Goal: Task Accomplishment & Management: Use online tool/utility

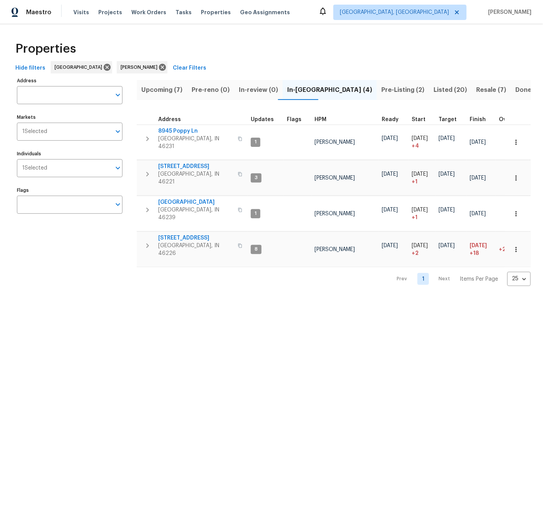
click at [156, 90] on span "Upcoming (7)" at bounding box center [161, 90] width 41 height 11
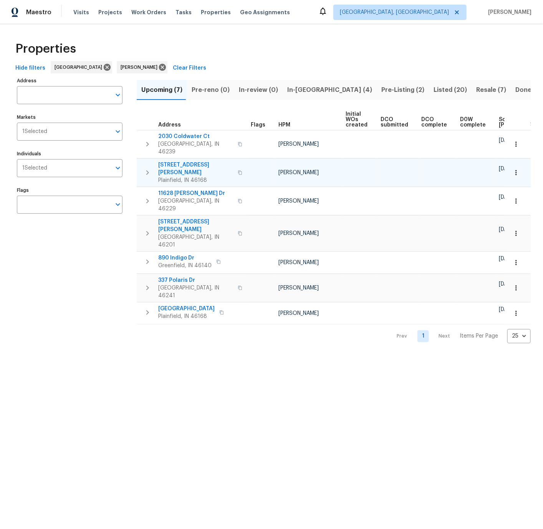
scroll to position [0, 93]
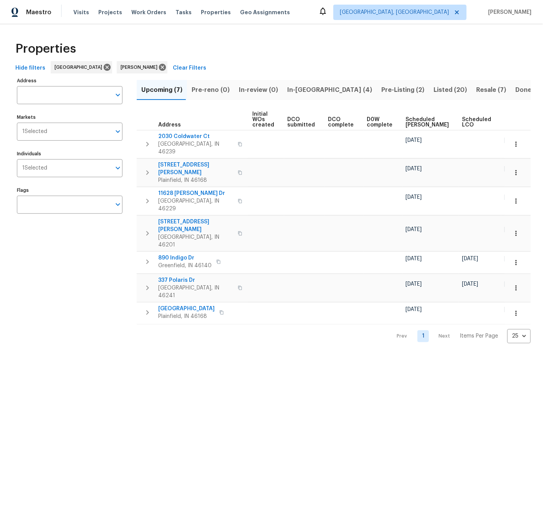
click at [505, 121] on span "Ready Date" at bounding box center [513, 122] width 17 height 11
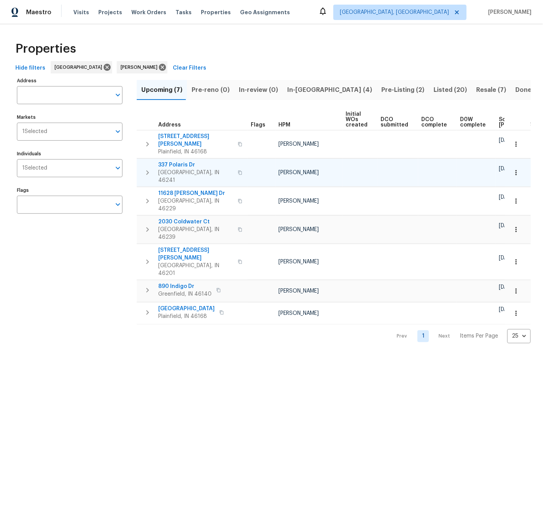
scroll to position [0, 103]
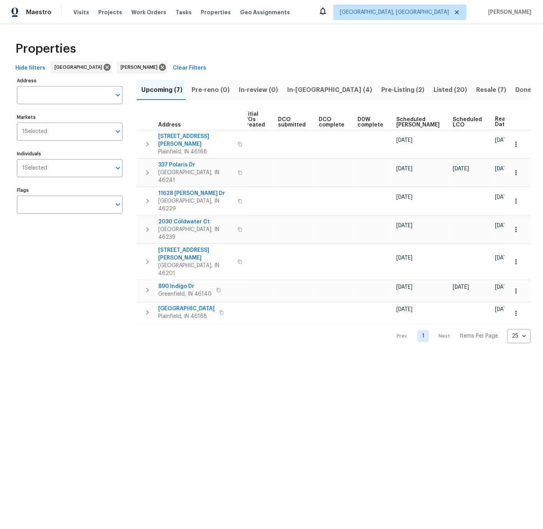
click at [382, 89] on span "Pre-Listing (2)" at bounding box center [403, 90] width 43 height 11
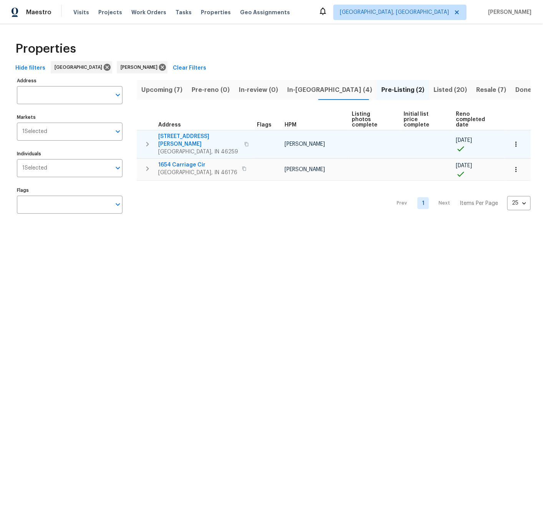
click at [181, 135] on span "7418 Woodington Pl" at bounding box center [198, 140] width 81 height 15
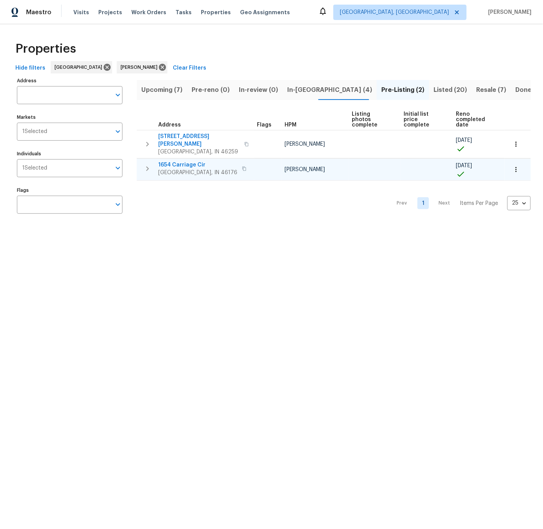
click at [182, 161] on span "1654 Carriage Cir" at bounding box center [197, 165] width 79 height 8
click at [80, 12] on span "Visits" at bounding box center [81, 12] width 16 height 8
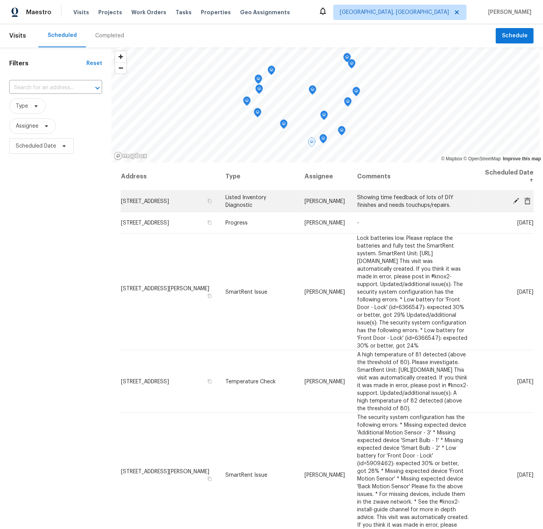
click at [129, 200] on td "442 Orchardview Ct, Greenwood, IN 46142" at bounding box center [170, 202] width 99 height 22
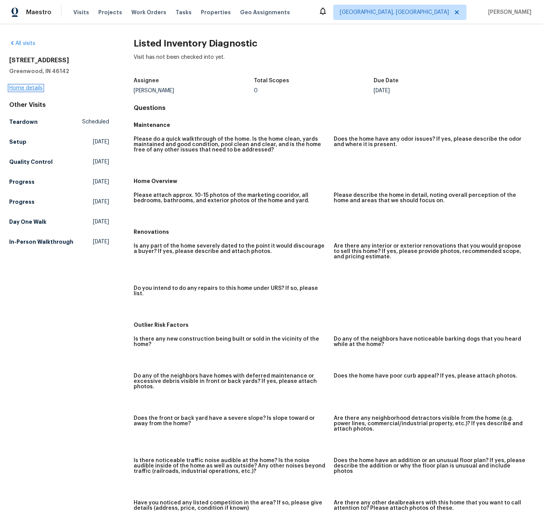
click at [33, 88] on link "Home details" at bounding box center [25, 87] width 33 height 5
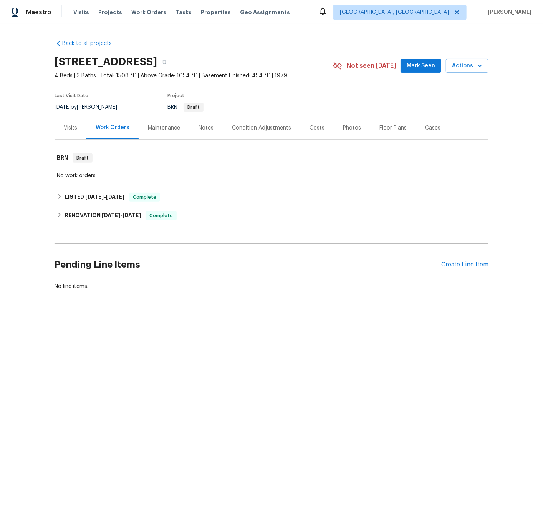
click at [313, 129] on div "Costs" at bounding box center [317, 128] width 15 height 8
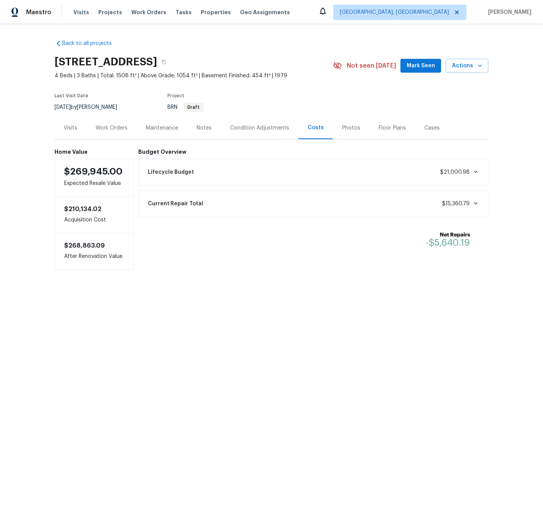
click at [346, 129] on div "Photos" at bounding box center [351, 128] width 18 height 8
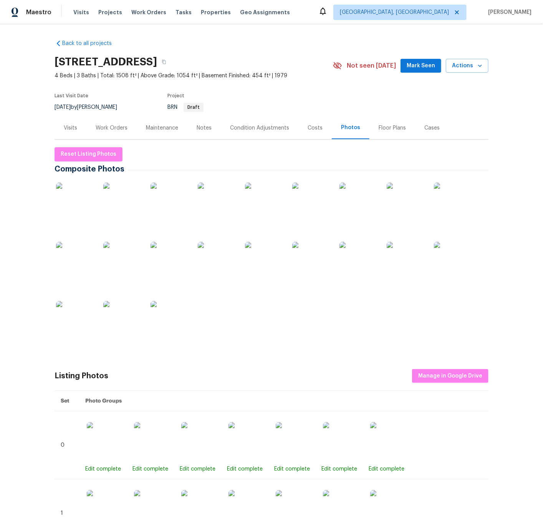
click at [71, 198] on img at bounding box center [75, 202] width 38 height 38
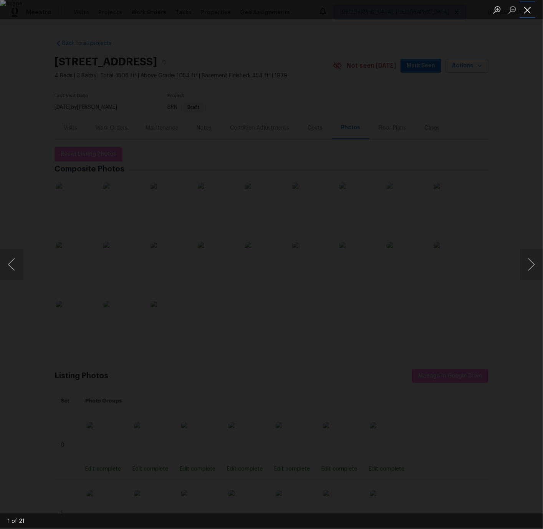
click at [527, 9] on button "Close lightbox" at bounding box center [527, 9] width 15 height 13
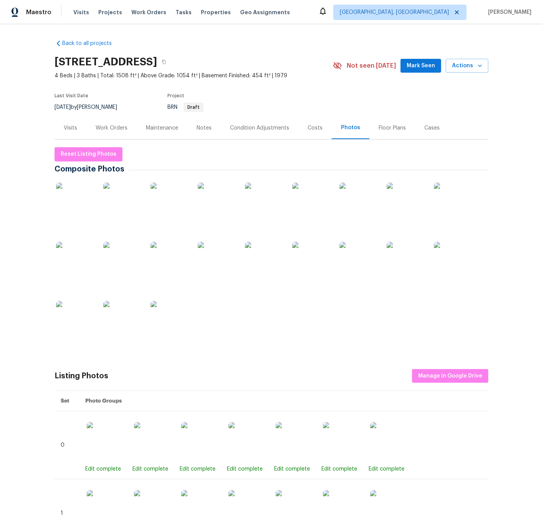
click at [204, 128] on div "Notes" at bounding box center [204, 128] width 15 height 8
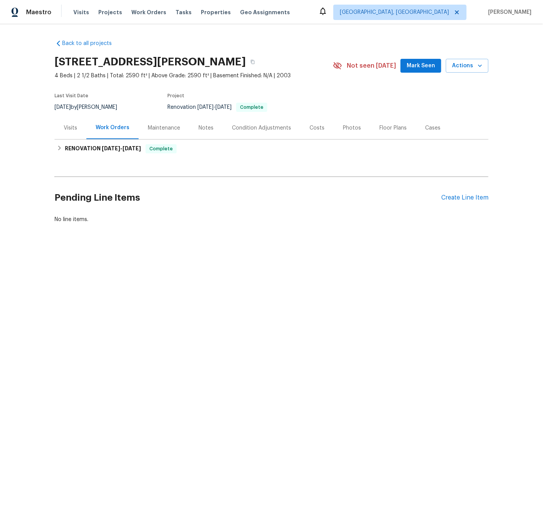
click at [346, 128] on div "Photos" at bounding box center [352, 128] width 18 height 8
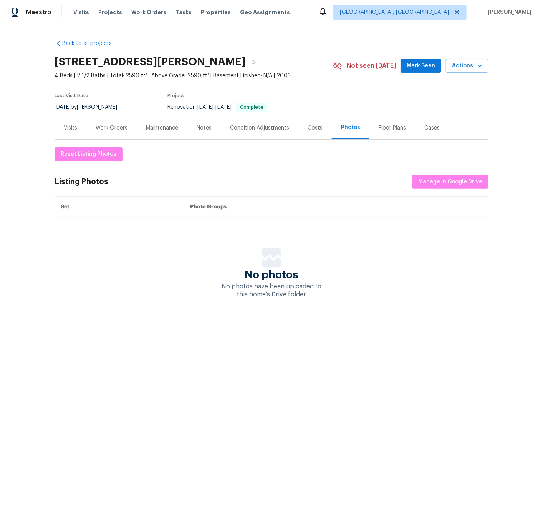
click at [203, 126] on div "Notes" at bounding box center [204, 128] width 15 height 8
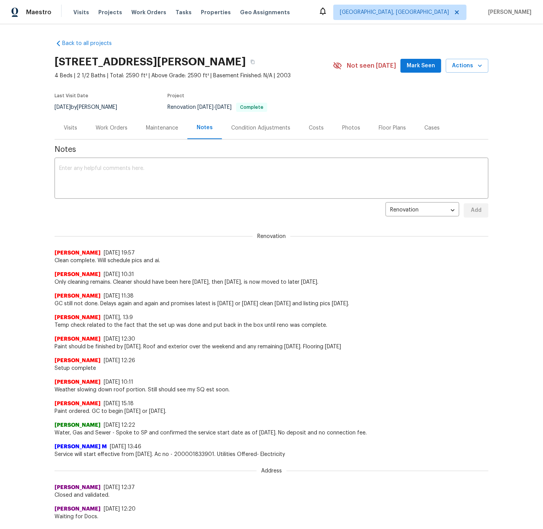
click at [118, 127] on div "Work Orders" at bounding box center [112, 128] width 32 height 8
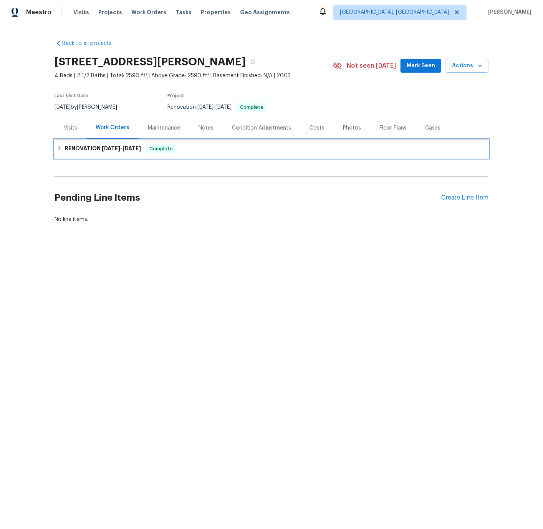
click at [59, 148] on icon at bounding box center [59, 147] width 5 height 5
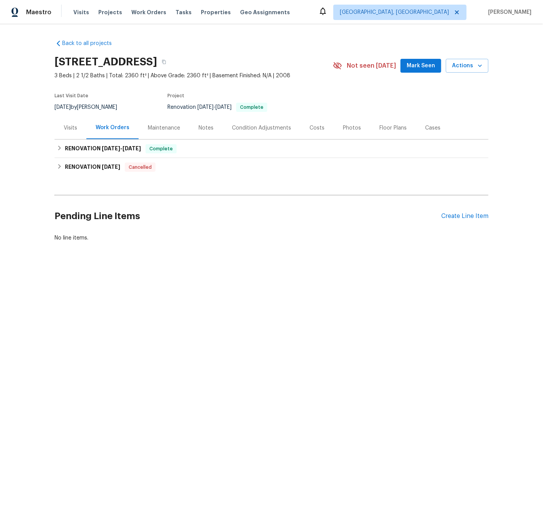
click at [350, 128] on div "Photos" at bounding box center [352, 128] width 18 height 8
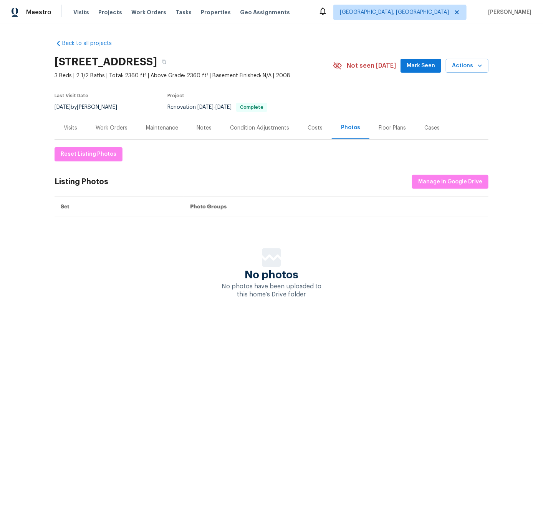
click at [203, 129] on div "Notes" at bounding box center [204, 128] width 15 height 8
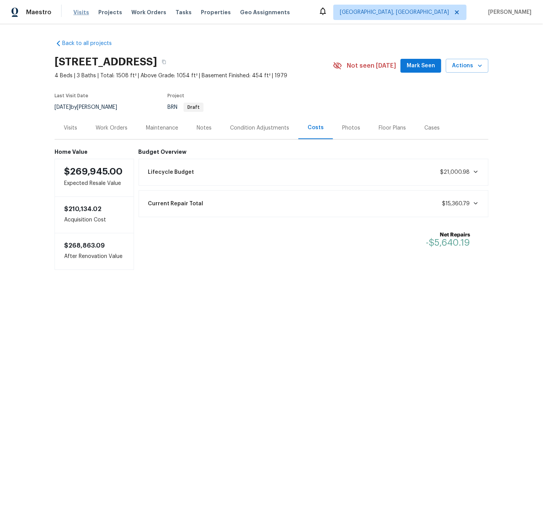
click at [81, 11] on span "Visits" at bounding box center [81, 12] width 16 height 8
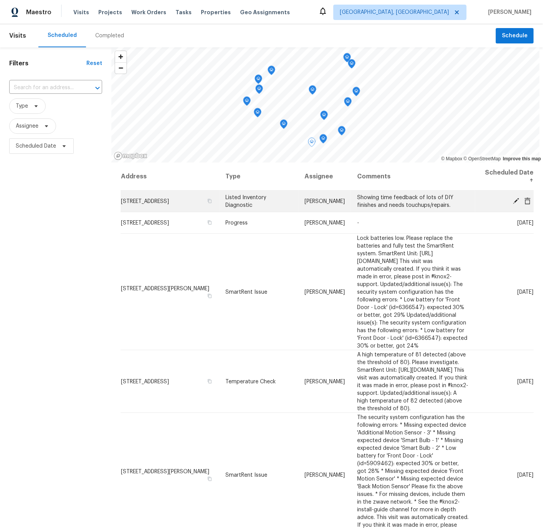
click at [529, 200] on icon at bounding box center [528, 200] width 7 height 7
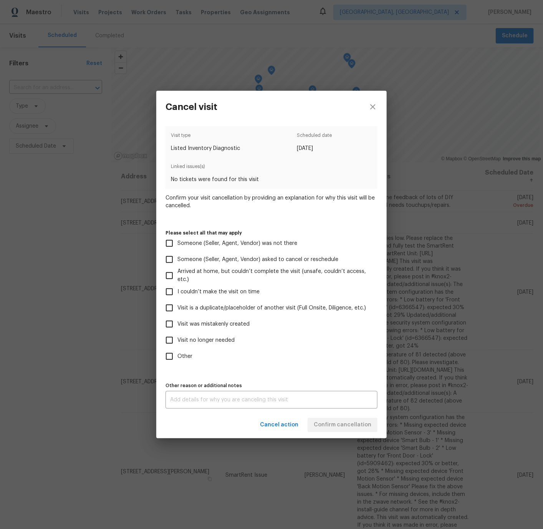
click at [194, 323] on span "Visit was mistakenly created" at bounding box center [214, 324] width 72 height 8
click at [178, 323] on input "Visit was mistakenly created" at bounding box center [169, 324] width 16 height 16
checkbox input "true"
click at [335, 423] on span "Confirm cancellation" at bounding box center [343, 425] width 58 height 10
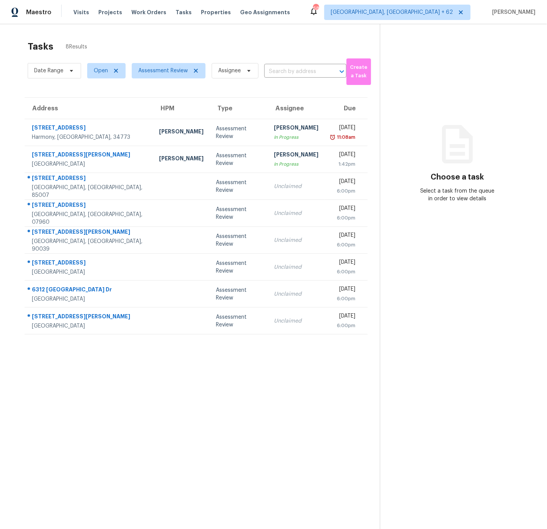
scroll to position [24, 0]
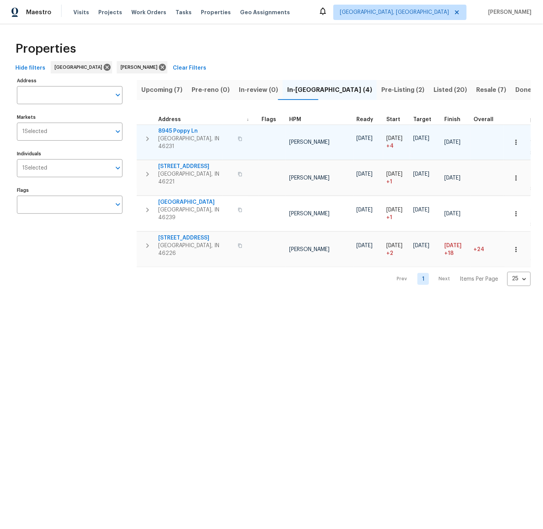
scroll to position [0, 37]
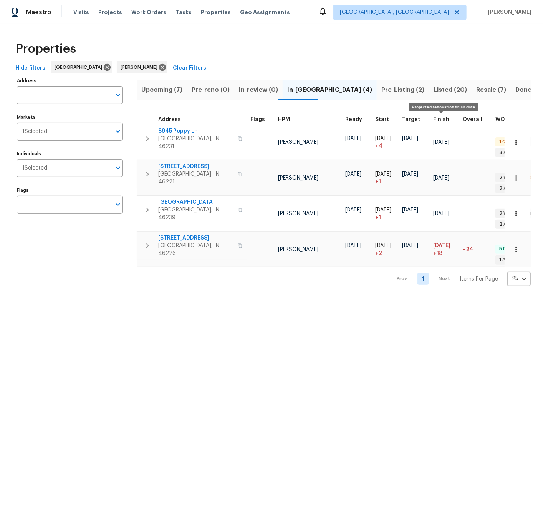
click at [440, 119] on span "Finish" at bounding box center [441, 119] width 16 height 5
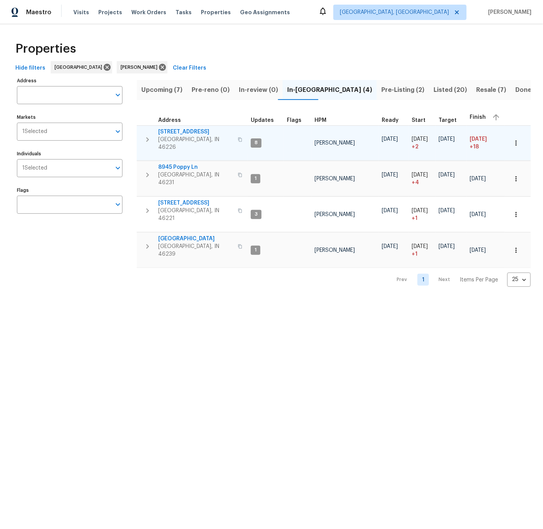
click at [147, 137] on icon "button" at bounding box center [147, 139] width 3 height 5
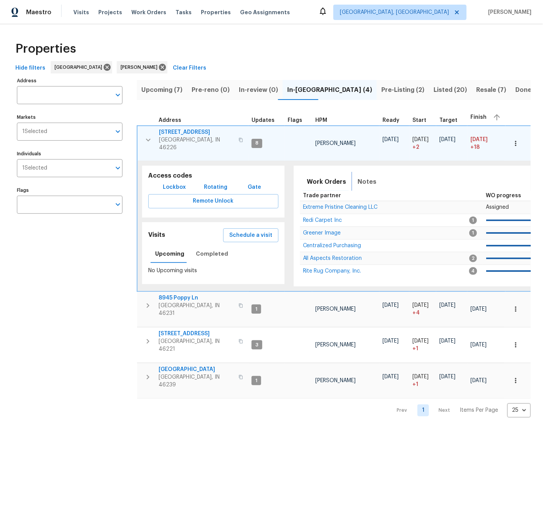
click at [365, 178] on span "Notes" at bounding box center [367, 181] width 19 height 11
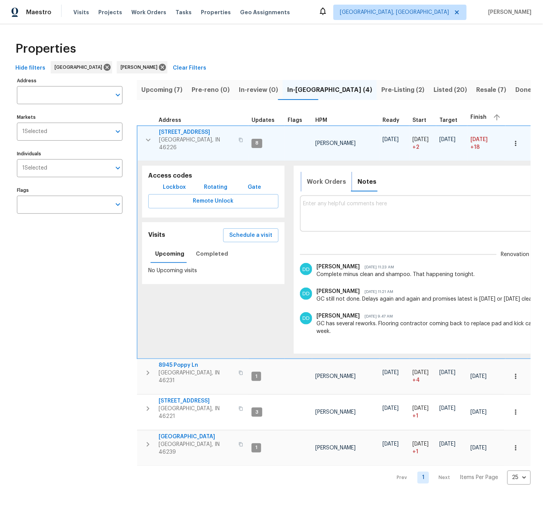
click at [327, 177] on span "Work Orders" at bounding box center [326, 181] width 39 height 11
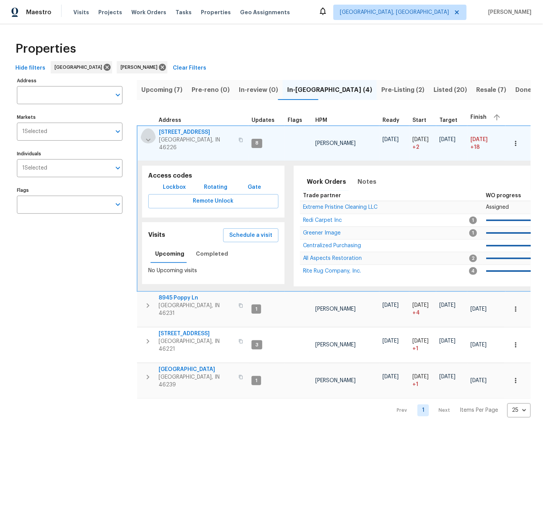
click at [147, 138] on icon "button" at bounding box center [148, 139] width 5 height 3
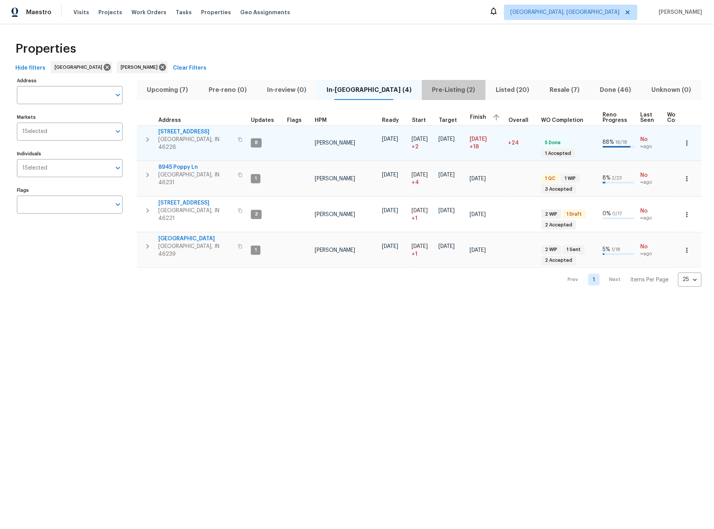
click at [430, 91] on span "Pre-Listing (2)" at bounding box center [454, 90] width 54 height 11
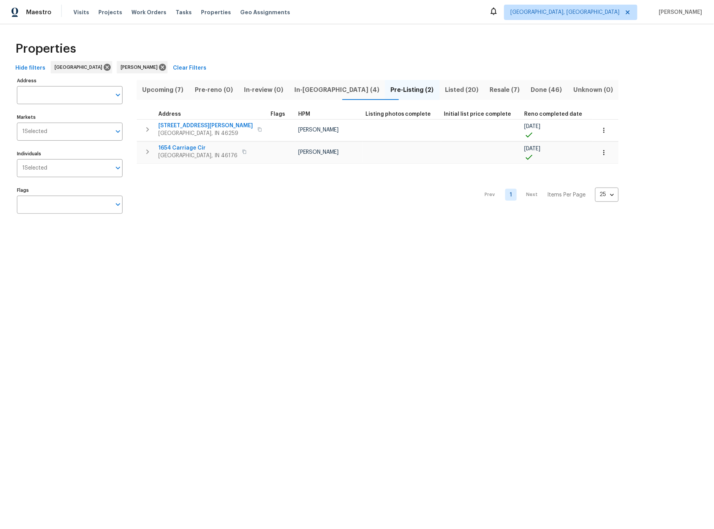
click at [318, 89] on span "In-reno (4)" at bounding box center [337, 90] width 87 height 11
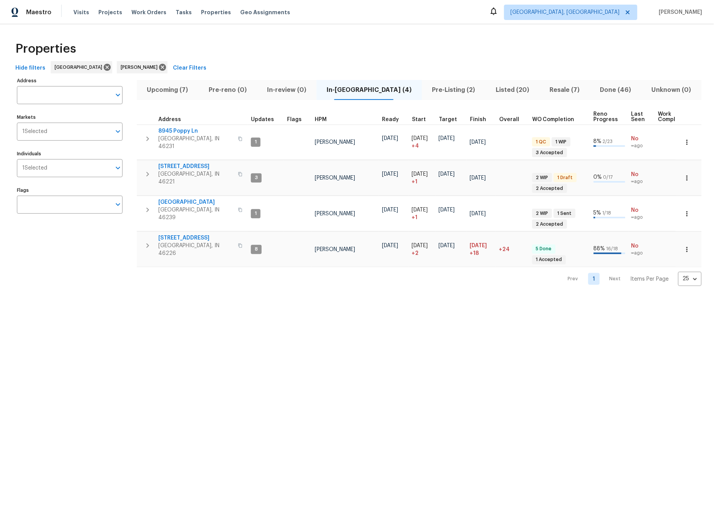
click at [3, 209] on div "Properties Hide filters Indianapolis Dodd Drayer Clear Filters Address Address …" at bounding box center [357, 161] width 714 height 274
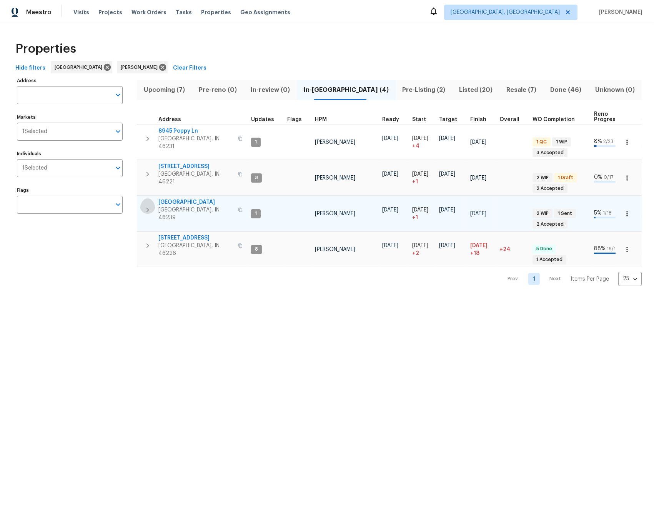
click at [148, 208] on icon "button" at bounding box center [147, 210] width 3 height 5
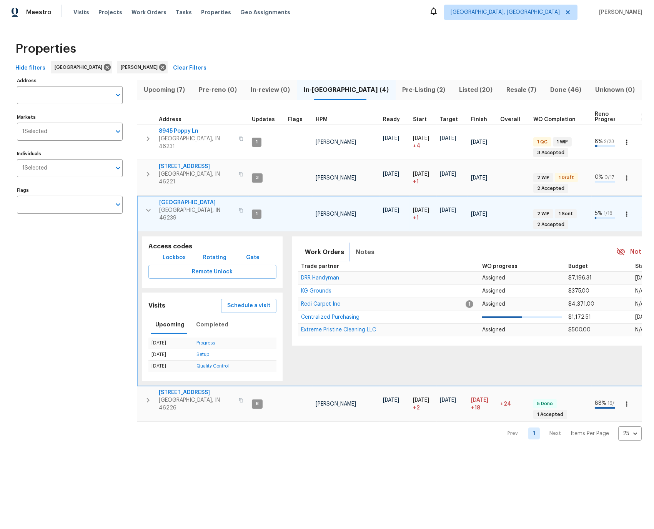
click at [361, 247] on span "Notes" at bounding box center [364, 252] width 19 height 11
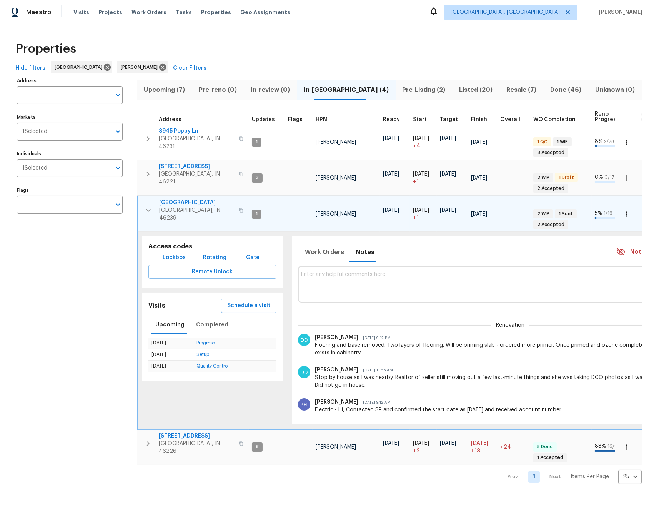
click at [147, 209] on icon "button" at bounding box center [148, 210] width 5 height 3
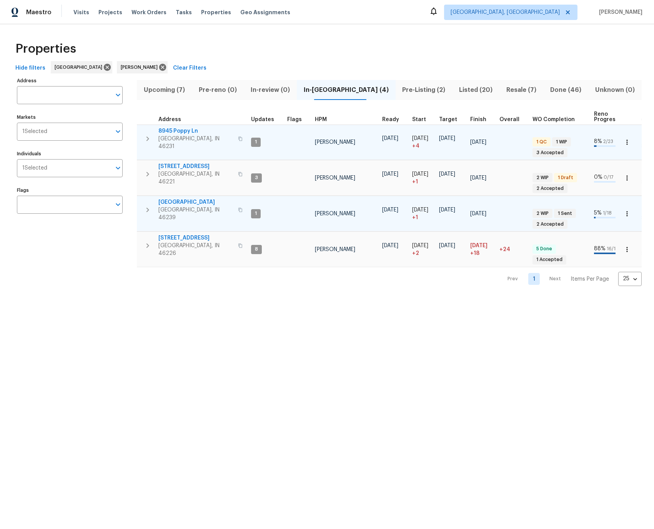
click at [149, 136] on icon "button" at bounding box center [147, 138] width 3 height 5
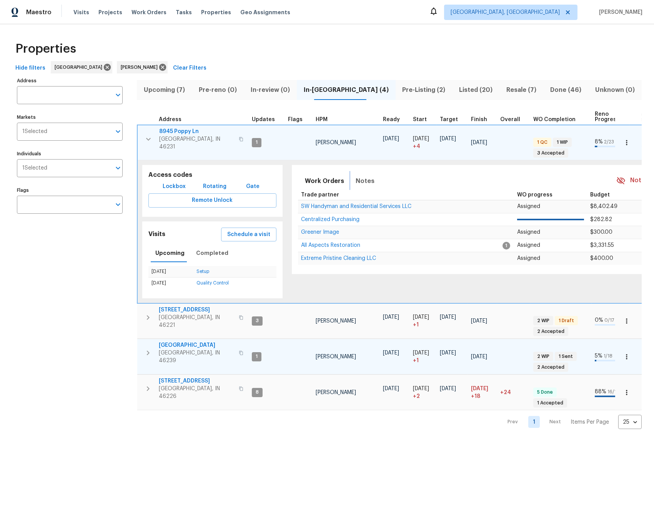
click at [359, 176] on span "Notes" at bounding box center [364, 181] width 19 height 11
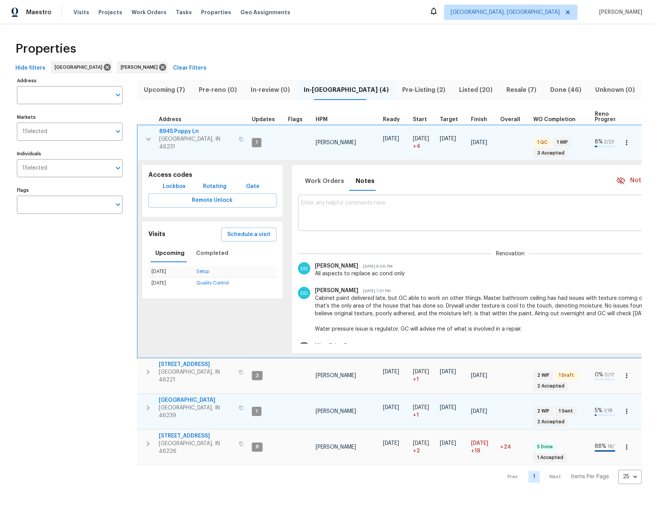
click at [148, 135] on icon "button" at bounding box center [148, 139] width 9 height 9
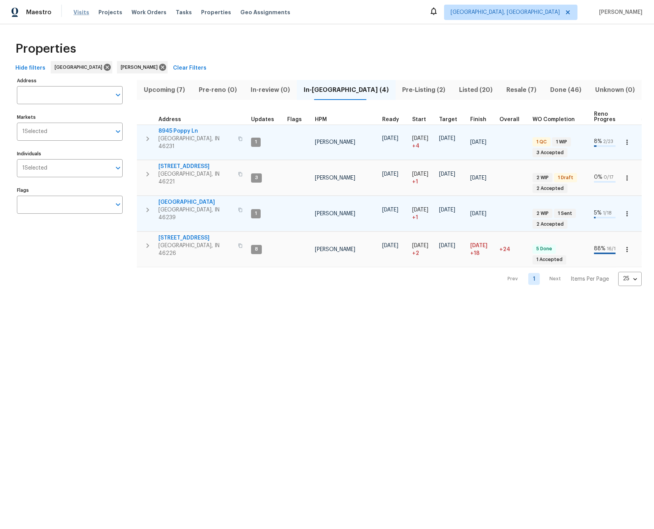
click at [81, 13] on span "Visits" at bounding box center [81, 12] width 16 height 8
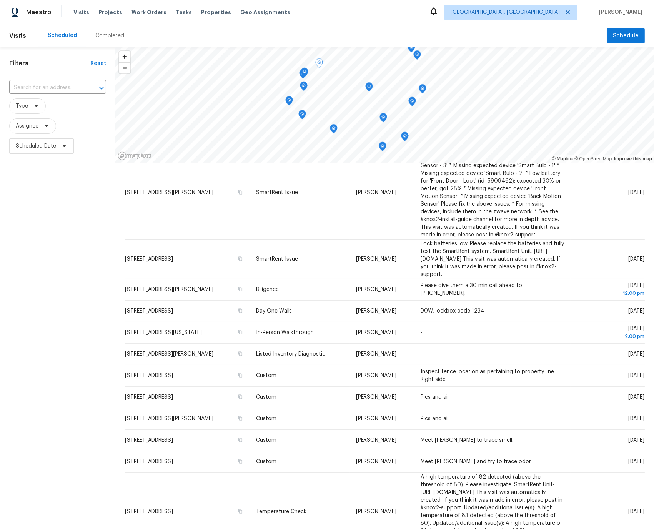
scroll to position [203, 0]
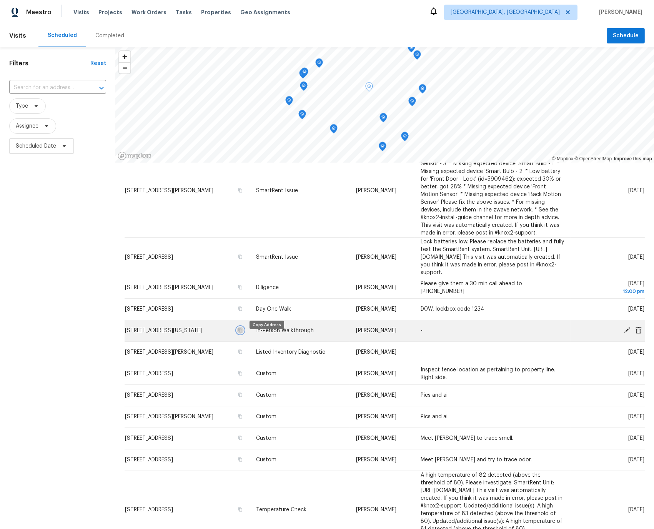
click at [242, 332] on icon "button" at bounding box center [240, 330] width 4 height 4
click at [154, 333] on span "2242 N Alabama St, Indianapolis, IN 46205" at bounding box center [163, 330] width 77 height 5
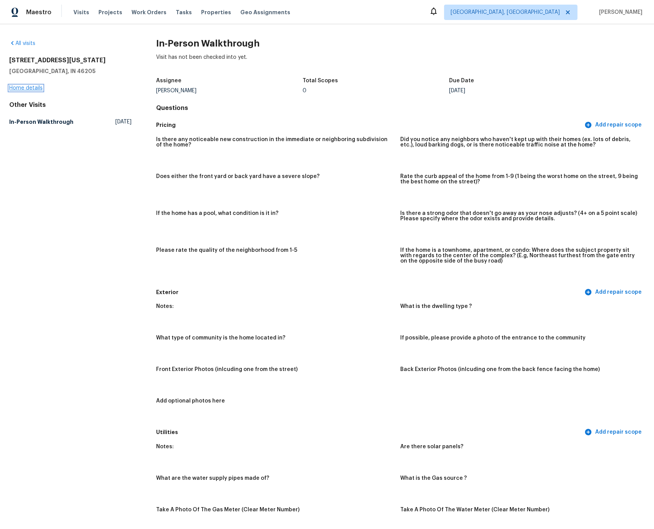
click at [34, 88] on link "Home details" at bounding box center [25, 87] width 33 height 5
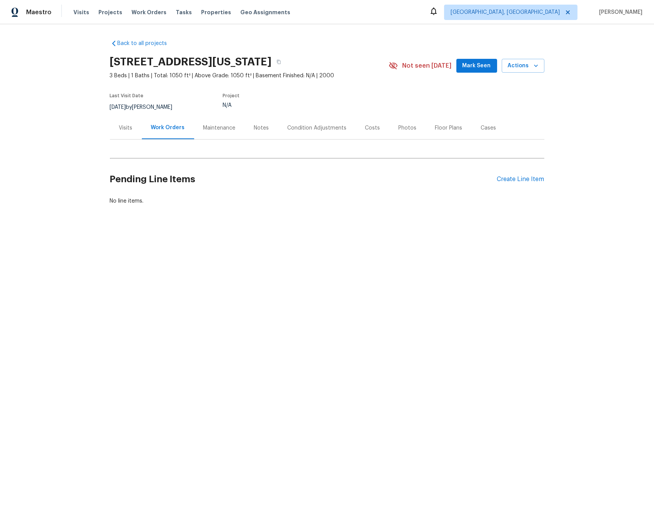
click at [79, 12] on span "Visits" at bounding box center [81, 12] width 16 height 8
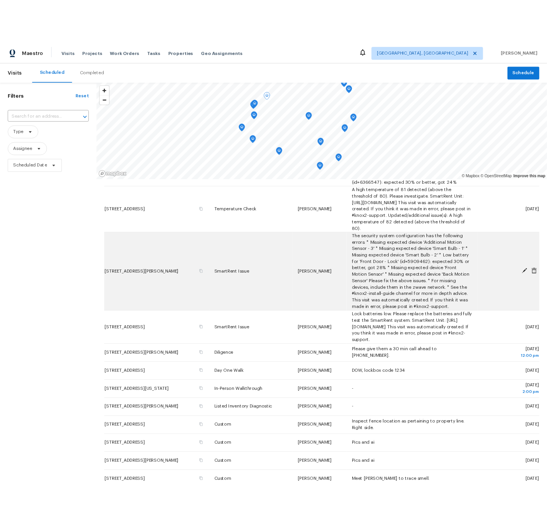
scroll to position [121, 0]
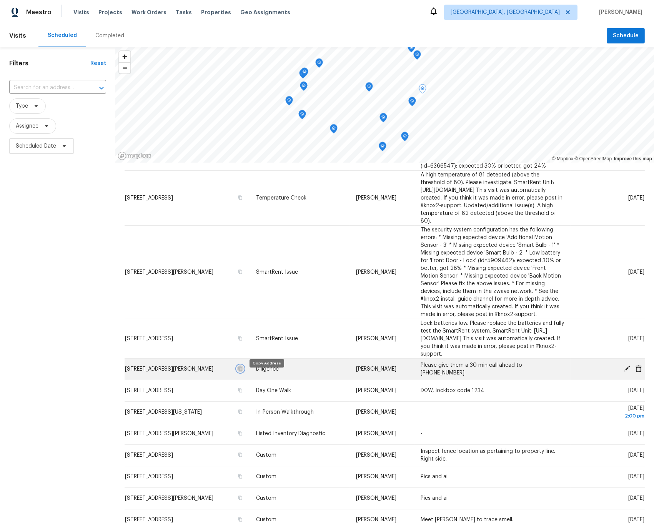
click at [242, 371] on icon "button" at bounding box center [240, 369] width 4 height 4
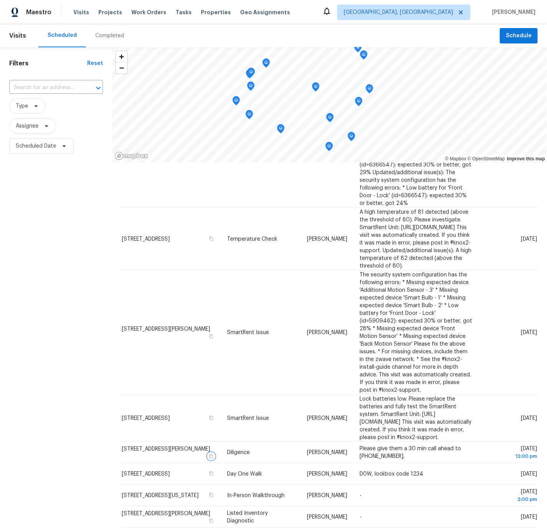
scroll to position [128, 0]
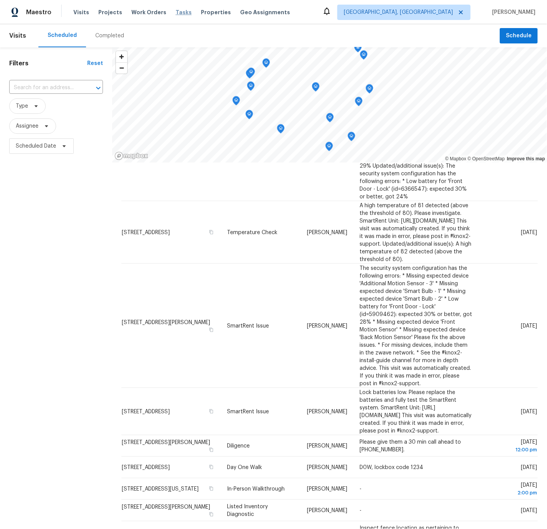
click at [178, 11] on span "Tasks" at bounding box center [184, 12] width 16 height 5
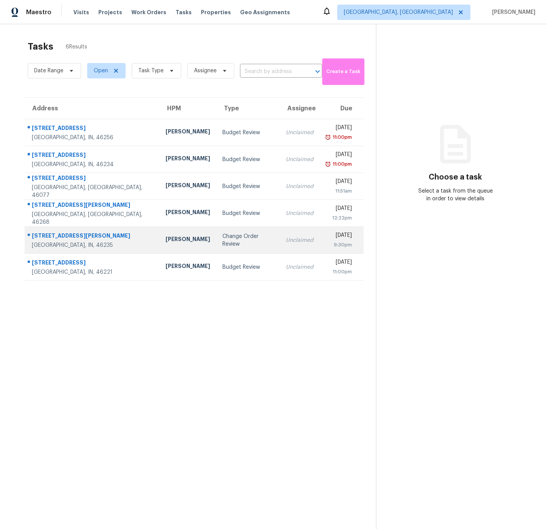
click at [109, 237] on td "3937 Candle Berry Dr Indianapolis, IN, 46235" at bounding box center [92, 240] width 135 height 27
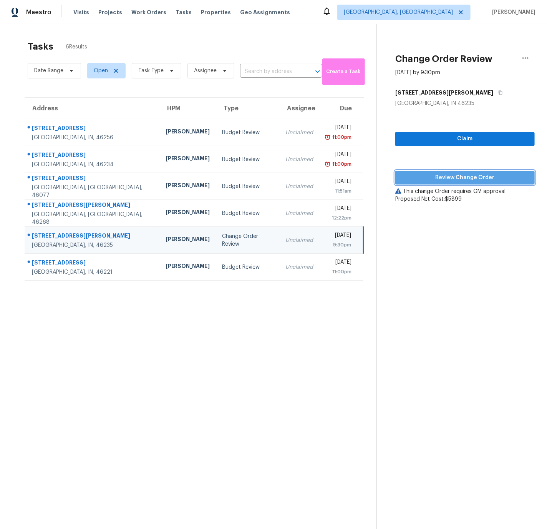
click at [465, 176] on span "Review Change Order" at bounding box center [465, 178] width 127 height 10
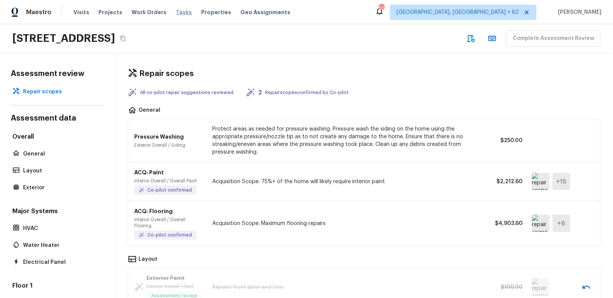
click at [176, 12] on span "Tasks" at bounding box center [184, 12] width 16 height 5
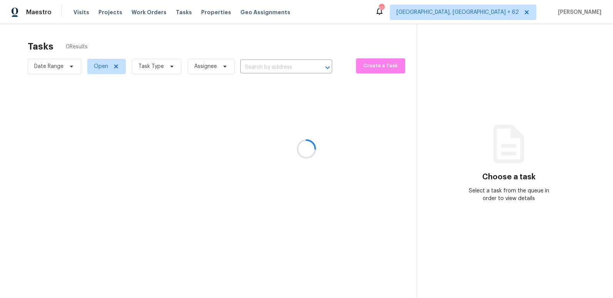
click at [79, 13] on div at bounding box center [306, 149] width 613 height 298
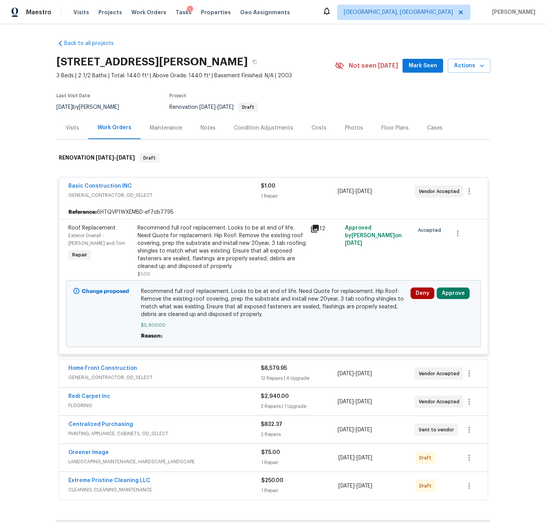
drag, startPoint x: 522, startPoint y: 68, endPoint x: 494, endPoint y: 40, distance: 39.4
click at [522, 68] on div "Back to all projects [STREET_ADDRESS][PERSON_NAME] 3 Beds | 2 1/2 Baths | Total…" at bounding box center [273, 276] width 547 height 505
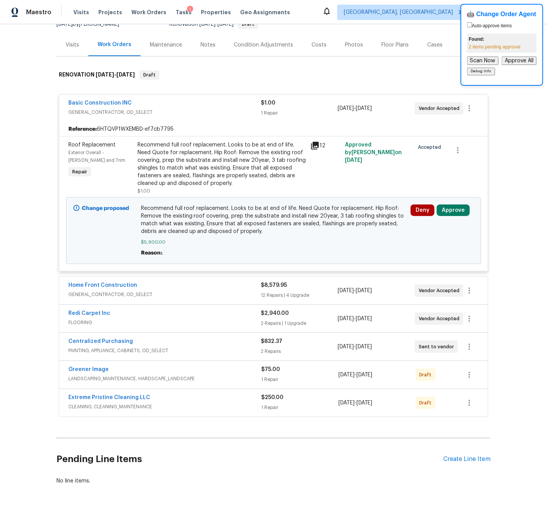
scroll to position [91, 0]
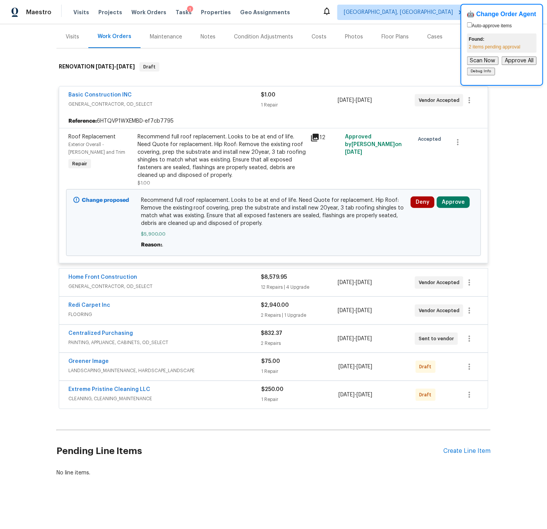
click at [224, 279] on div "Home Front Construction" at bounding box center [164, 277] width 193 height 9
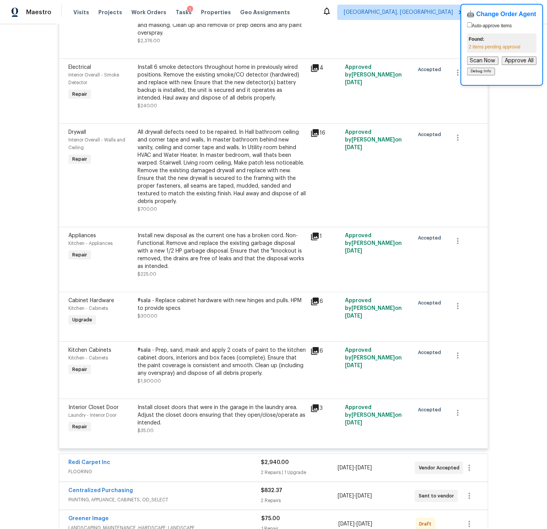
scroll to position [1220, 0]
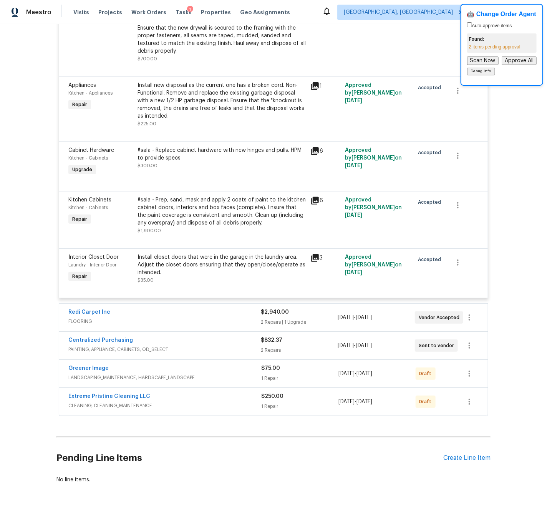
click at [216, 308] on div "Redi Carpet Inc" at bounding box center [164, 312] width 193 height 9
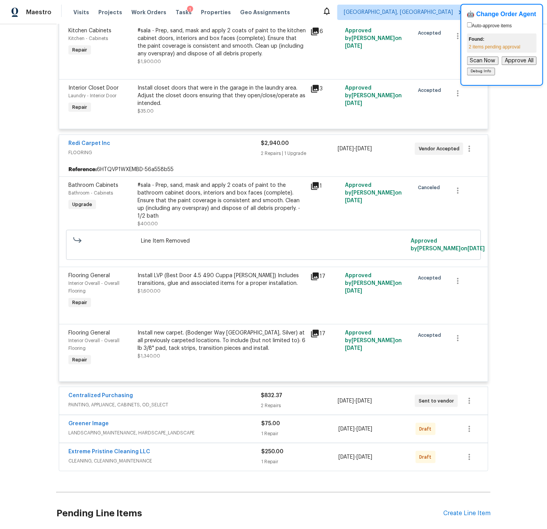
scroll to position [1447, 0]
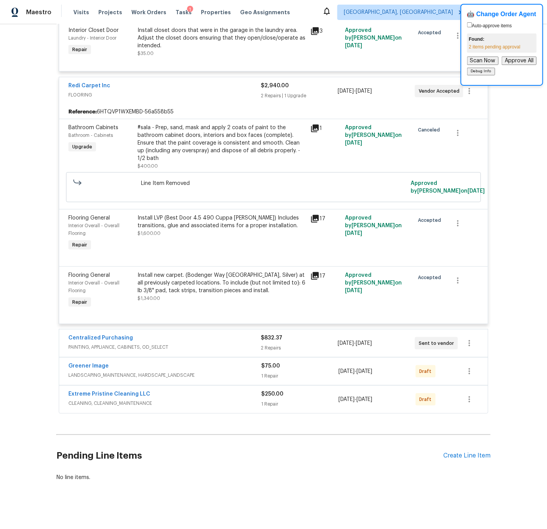
click at [213, 335] on div "Centralized Purchasing" at bounding box center [164, 338] width 193 height 9
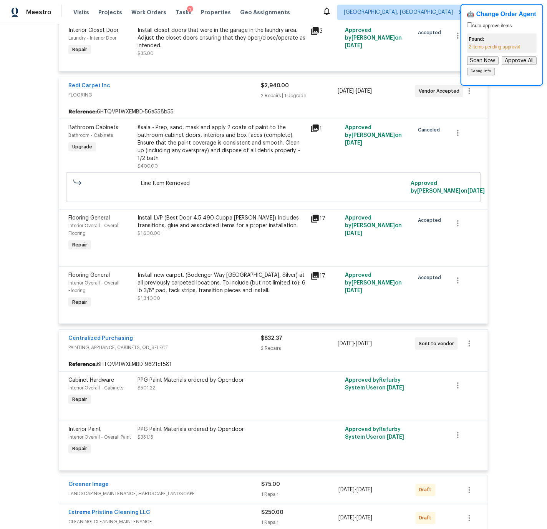
scroll to position [1566, 0]
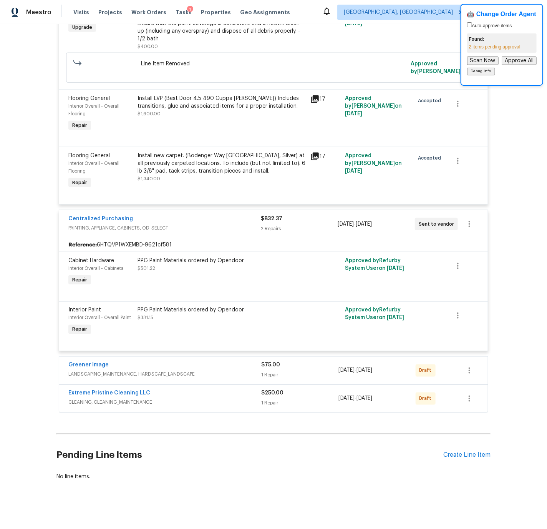
click at [219, 363] on div "Greener Image" at bounding box center [164, 365] width 193 height 9
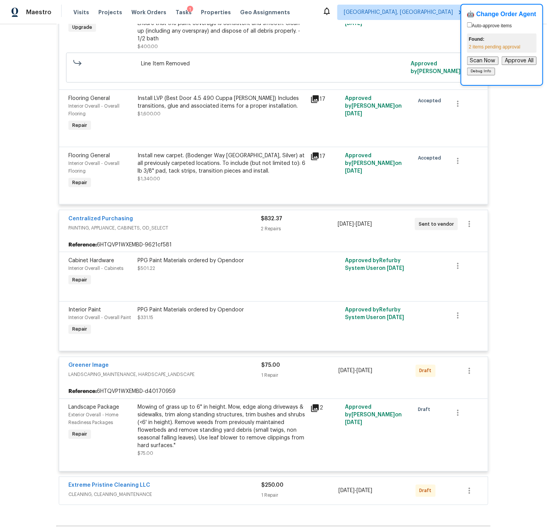
scroll to position [1659, 0]
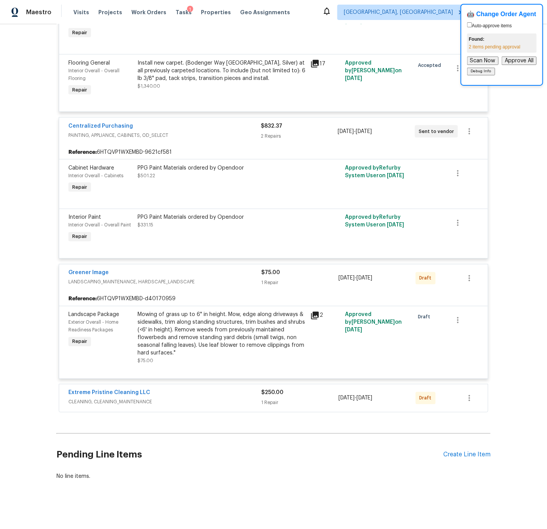
click at [218, 398] on span "CLEANING, CLEANING_MAINTENANCE" at bounding box center [164, 402] width 193 height 8
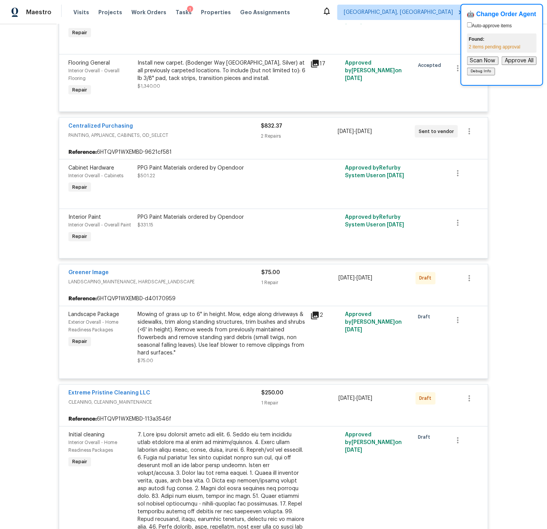
scroll to position [1867, 0]
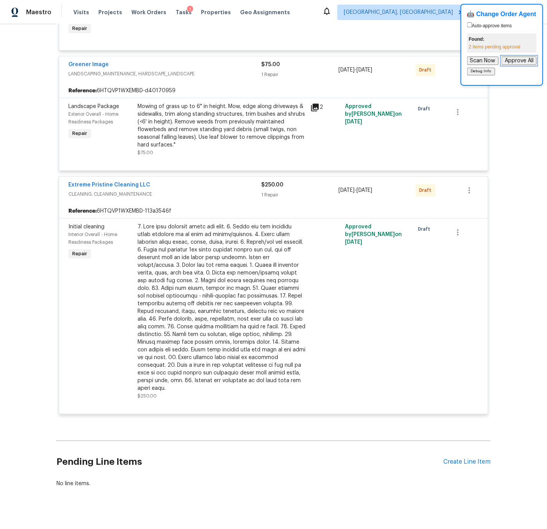
click at [518, 61] on button "Approve All" at bounding box center [519, 60] width 35 height 8
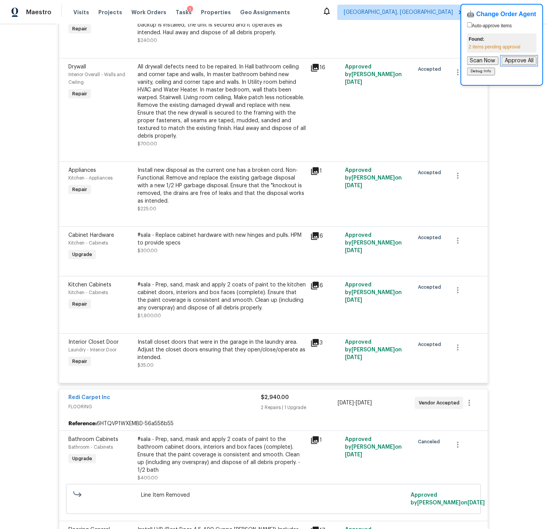
scroll to position [0, 0]
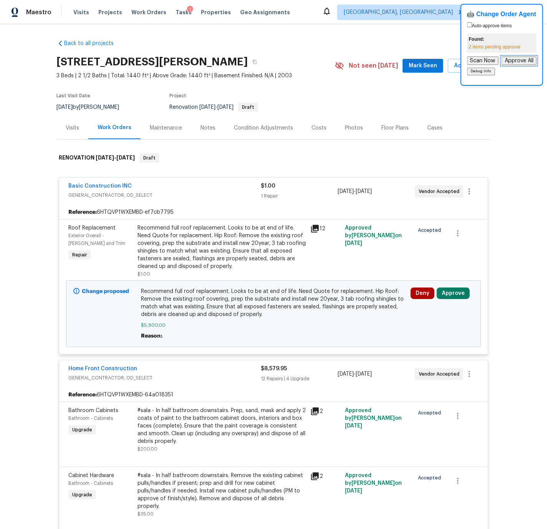
click at [514, 59] on button "Approve All" at bounding box center [519, 60] width 35 height 8
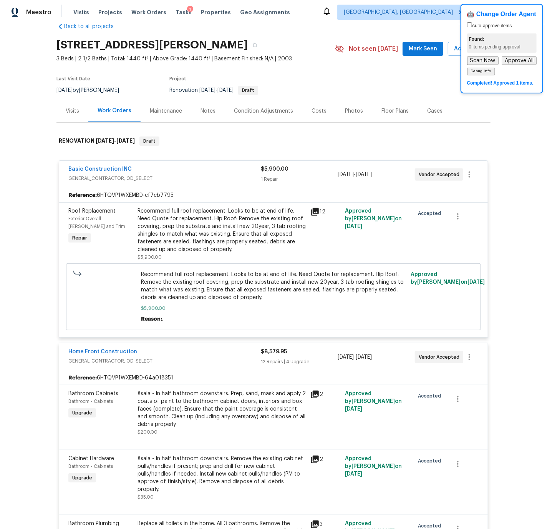
click at [465, 89] on div "🤖 Change Order Agent Auto-approve items Found: 0 items pending approval Scan No…" at bounding box center [502, 49] width 83 height 90
click at [430, 12] on span "[GEOGRAPHIC_DATA], [GEOGRAPHIC_DATA]" at bounding box center [398, 12] width 109 height 8
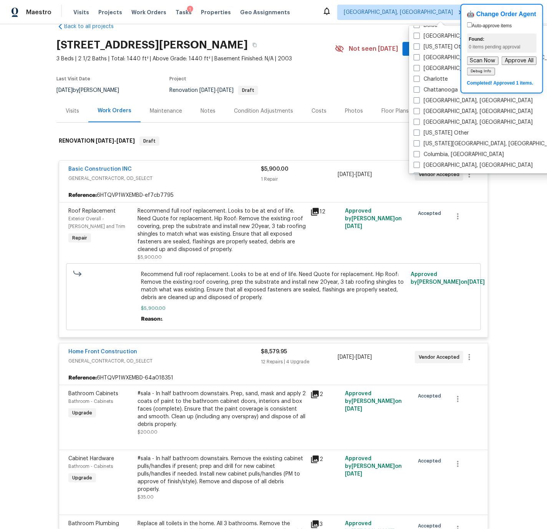
scroll to position [128, 0]
click at [417, 110] on span at bounding box center [417, 111] width 6 height 6
click at [417, 110] on input "Cincinnati, OH" at bounding box center [416, 109] width 5 height 5
checkbox input "true"
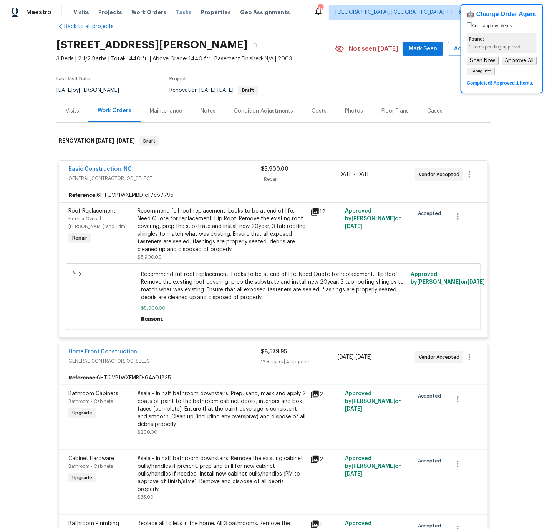
click at [176, 12] on span "Tasks" at bounding box center [184, 12] width 16 height 5
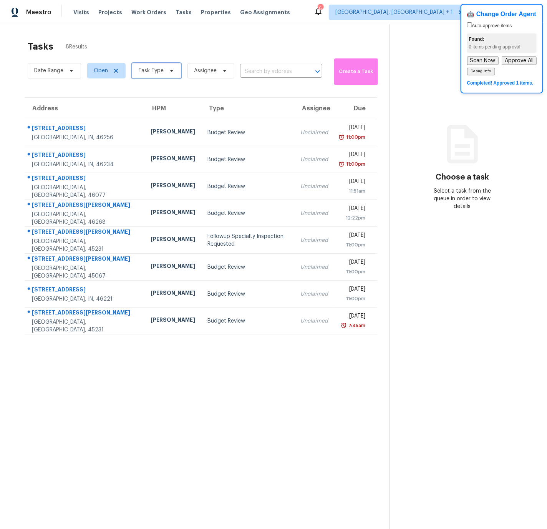
click at [146, 73] on span "Task Type" at bounding box center [150, 71] width 25 height 8
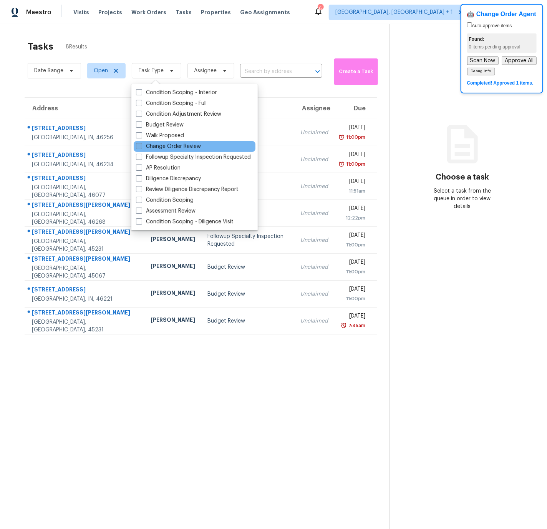
click at [140, 146] on span at bounding box center [139, 146] width 6 height 6
click at [140, 146] on input "Change Order Review" at bounding box center [138, 145] width 5 height 5
checkbox input "true"
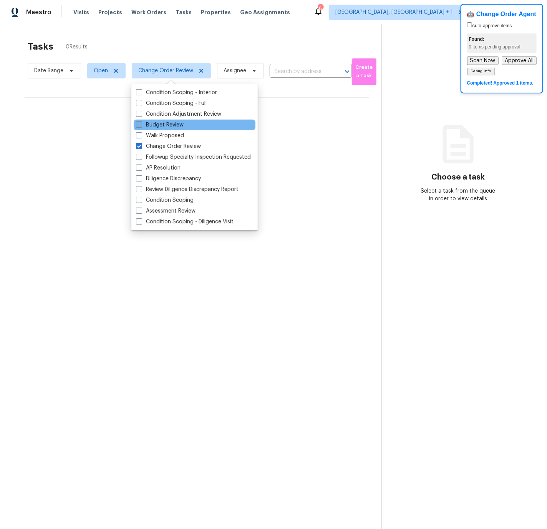
click at [140, 125] on span at bounding box center [139, 124] width 6 height 6
click at [140, 125] on input "Budget Review" at bounding box center [138, 123] width 5 height 5
checkbox input "true"
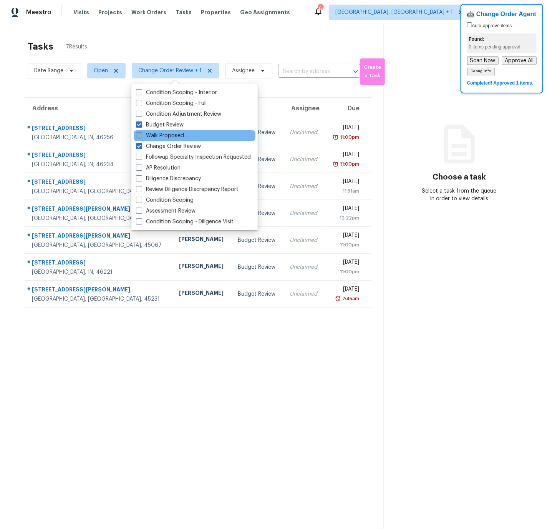
click at [139, 136] on span at bounding box center [139, 135] width 6 height 6
click at [139, 136] on input "Walk Proposed" at bounding box center [138, 134] width 5 height 5
checkbox input "true"
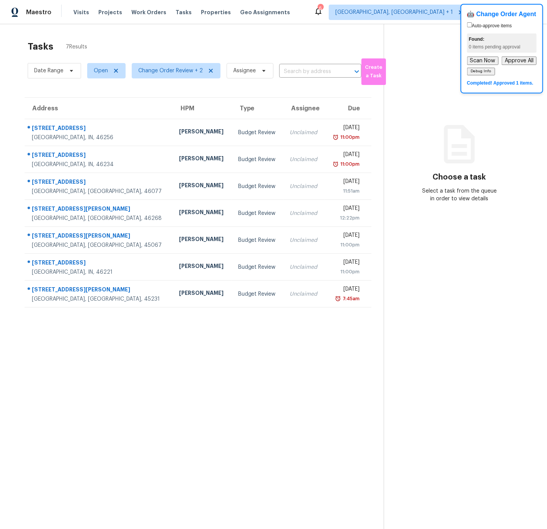
click at [98, 386] on section "Tasks 7 Results Date Range Open Change Order Review + 2 Assignee ​ Create a Tas…" at bounding box center [198, 295] width 372 height 517
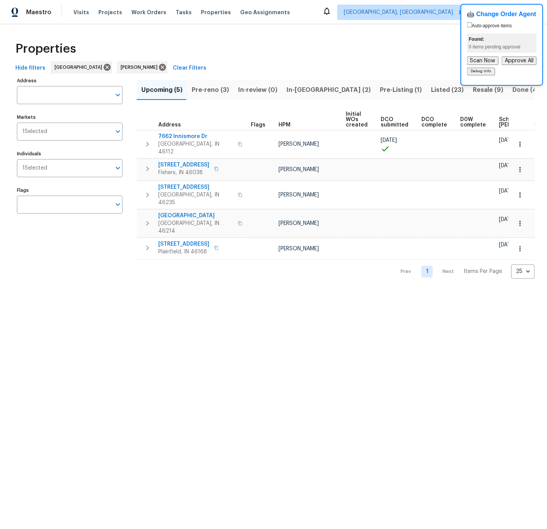
click at [380, 88] on span "Pre-Listing (1)" at bounding box center [401, 90] width 42 height 11
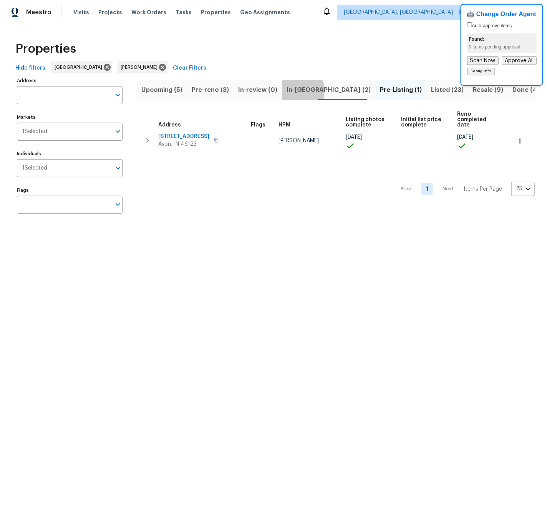
click at [290, 91] on span "In-reno (2)" at bounding box center [329, 90] width 84 height 11
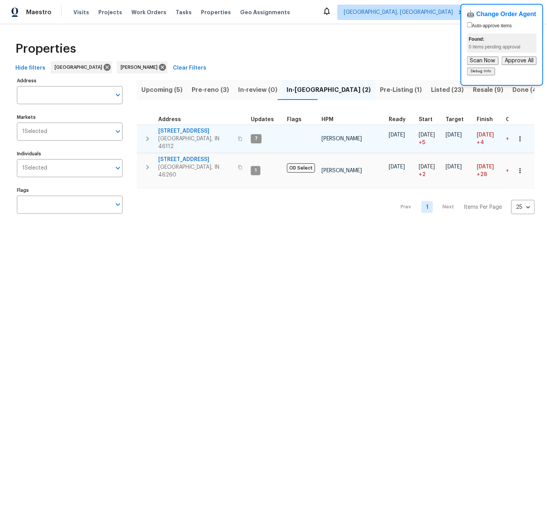
click at [148, 134] on icon "button" at bounding box center [147, 138] width 9 height 9
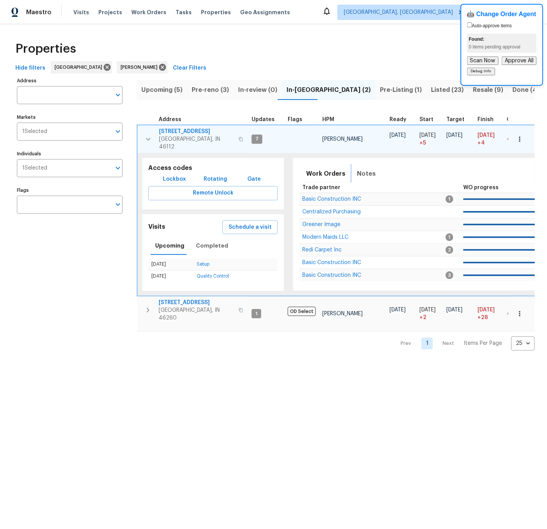
click at [362, 168] on span "Notes" at bounding box center [366, 173] width 19 height 11
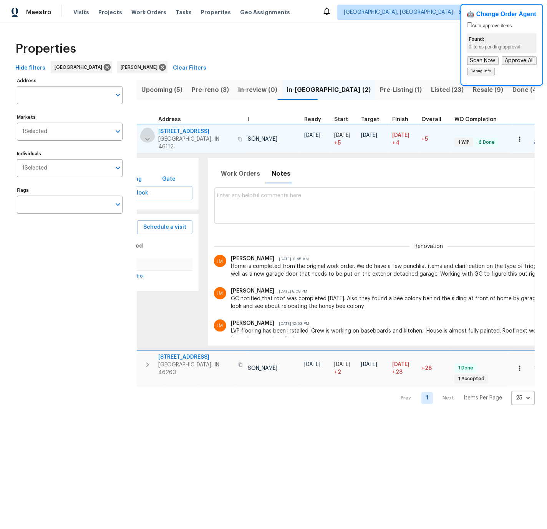
click at [146, 135] on icon "button" at bounding box center [147, 139] width 9 height 9
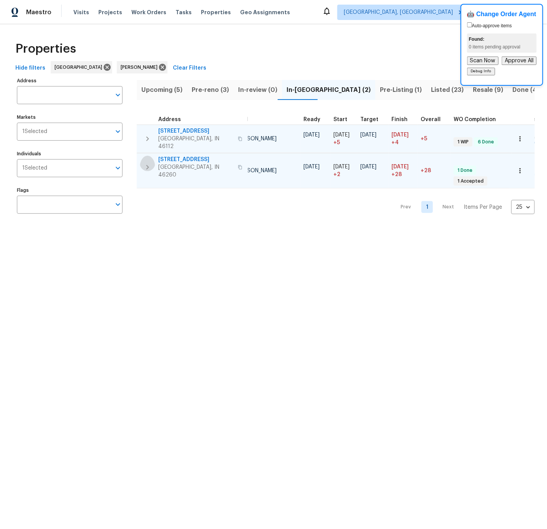
click at [146, 163] on icon "button" at bounding box center [147, 167] width 9 height 9
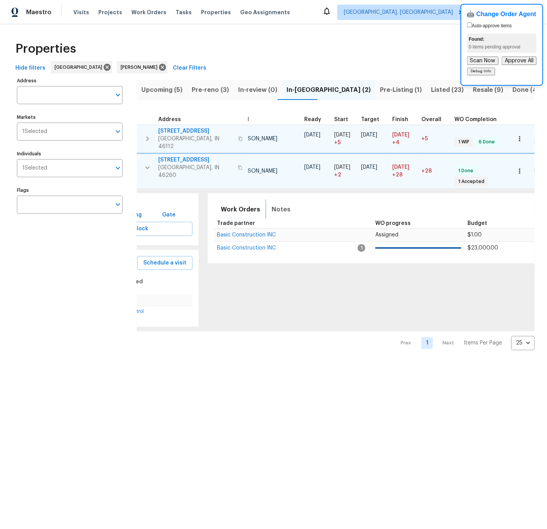
click at [273, 204] on span "Notes" at bounding box center [281, 209] width 19 height 11
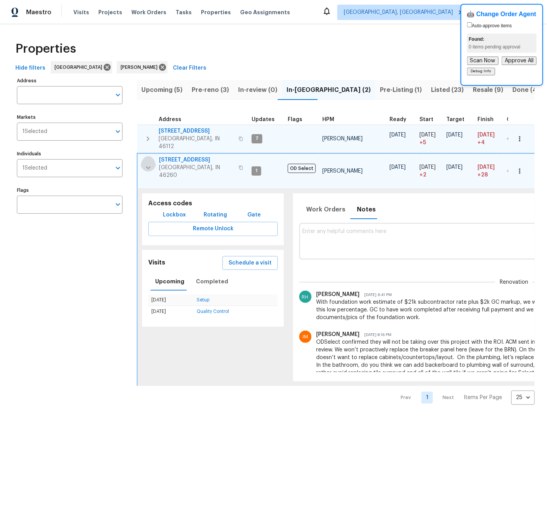
click at [148, 163] on icon "button" at bounding box center [148, 167] width 9 height 9
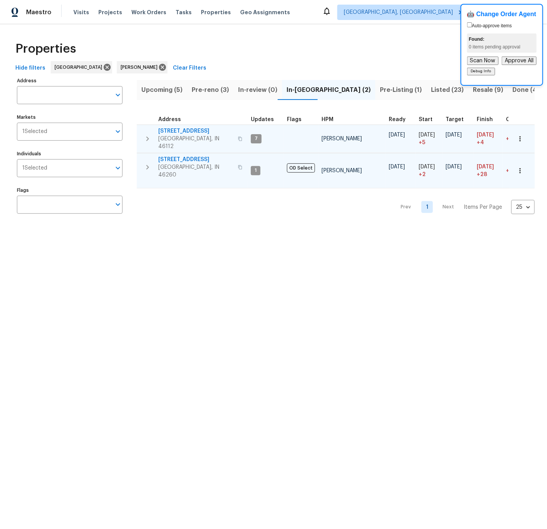
click at [206, 90] on span "Pre-reno (3)" at bounding box center [210, 90] width 37 height 11
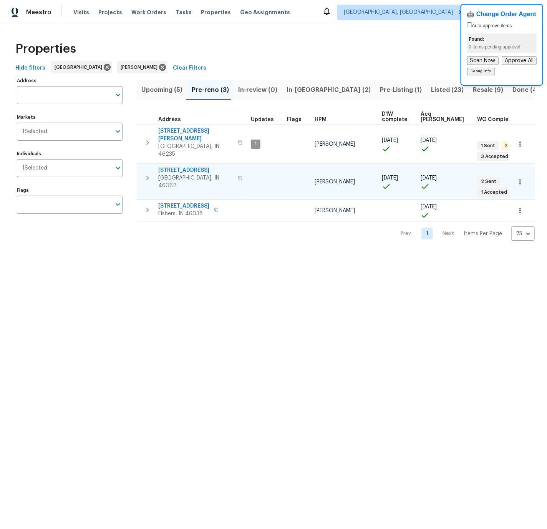
click at [147, 173] on icon "button" at bounding box center [147, 177] width 9 height 9
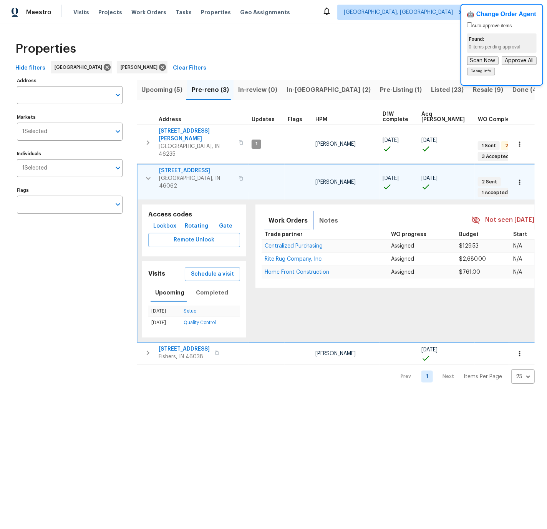
click at [319, 215] on span "Notes" at bounding box center [328, 220] width 19 height 11
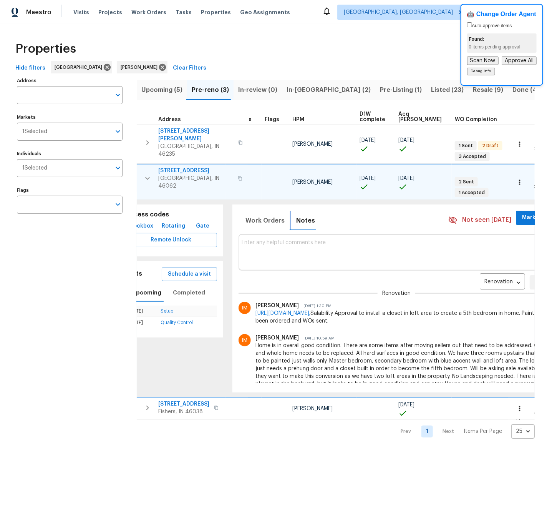
scroll to position [63, 0]
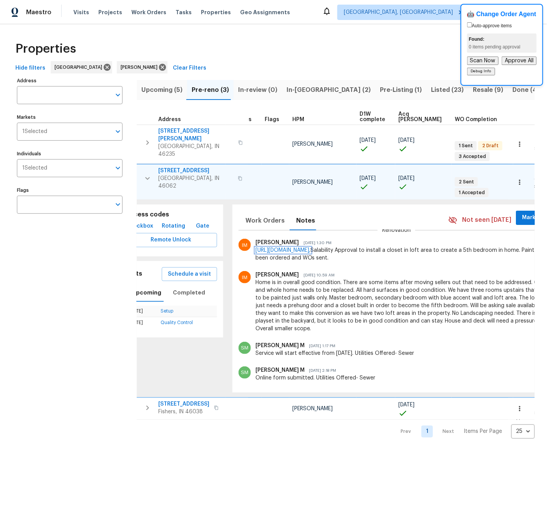
click at [311, 247] on link "https://opendoor.slack.com/archives/C09GCMVF6C9/p1759794165582949?thread_ts=175…" at bounding box center [283, 249] width 55 height 5
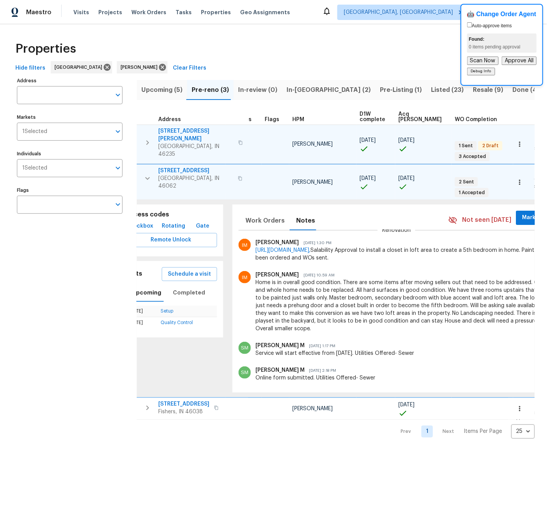
click at [146, 138] on icon "button" at bounding box center [147, 142] width 9 height 9
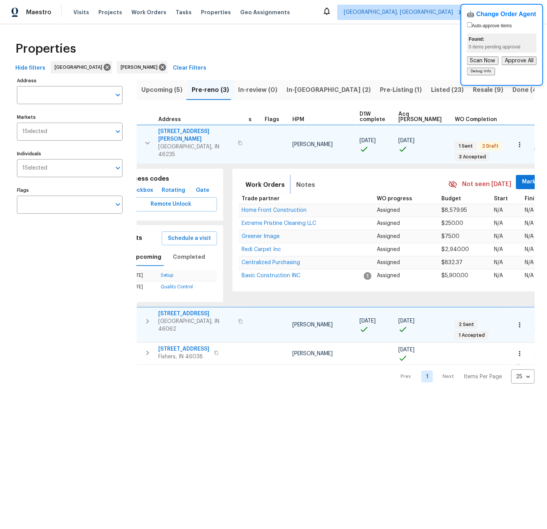
click at [296, 179] on span "Notes" at bounding box center [305, 184] width 19 height 11
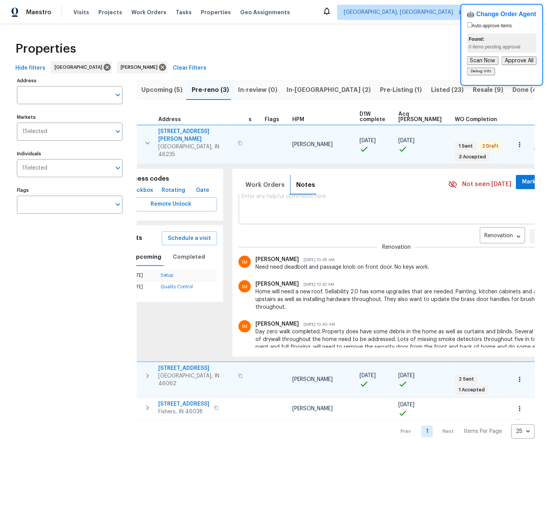
scroll to position [0, 0]
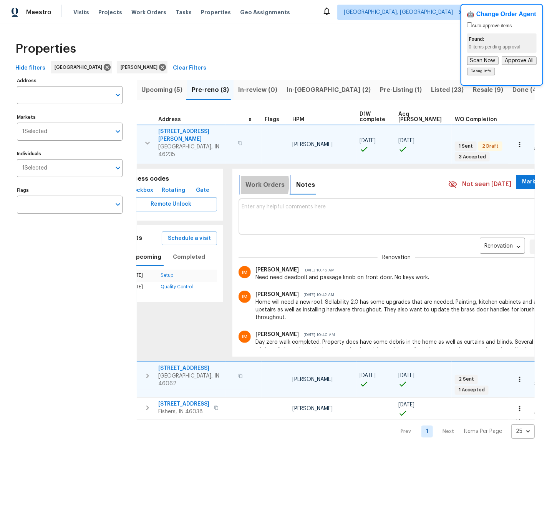
click at [246, 179] on span "Work Orders" at bounding box center [265, 184] width 39 height 11
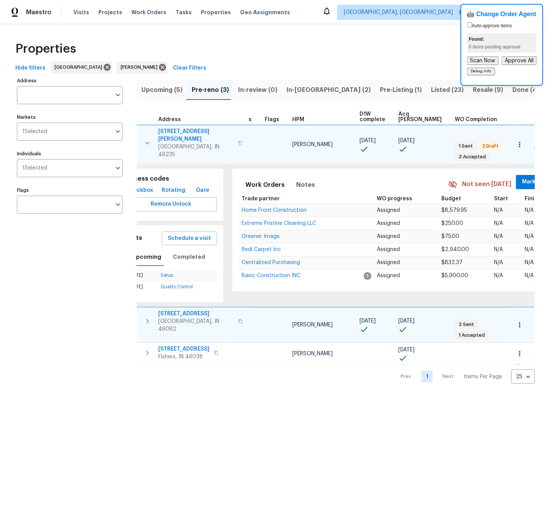
click at [177, 131] on span "[STREET_ADDRESS][PERSON_NAME]" at bounding box center [195, 135] width 75 height 15
click at [295, 88] on span "In-reno (2)" at bounding box center [329, 90] width 84 height 11
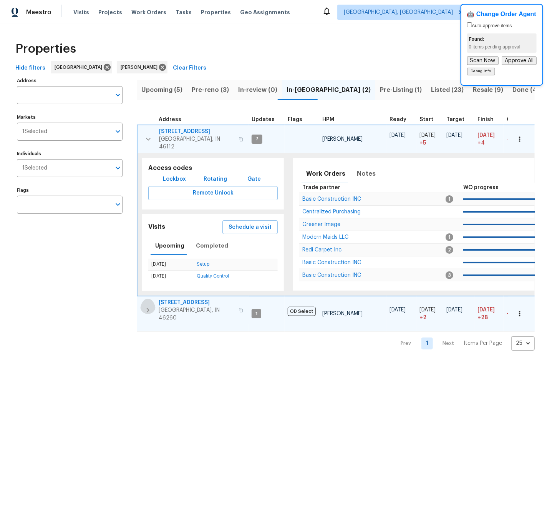
click at [148, 306] on icon "button" at bounding box center [147, 310] width 9 height 9
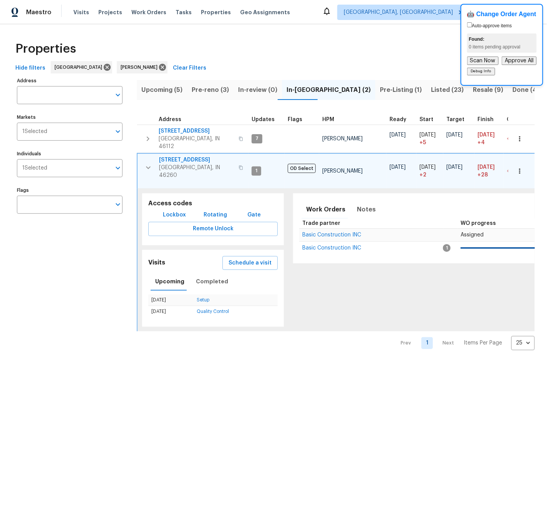
click at [207, 90] on span "Pre-reno (3)" at bounding box center [210, 90] width 37 height 11
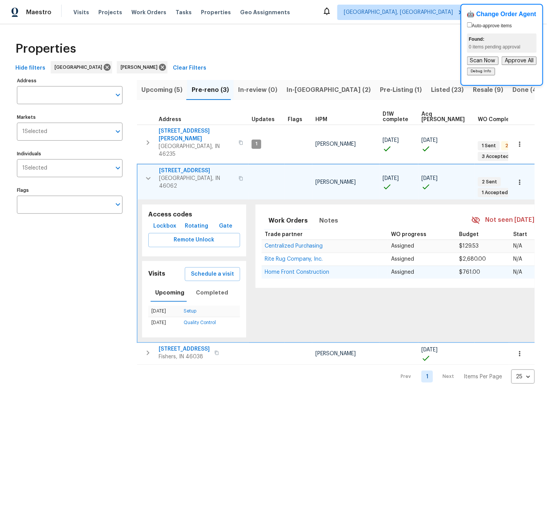
click at [332, 266] on td "Home Front Construction" at bounding box center [320, 272] width 116 height 13
click at [296, 90] on span "In-reno (2)" at bounding box center [329, 90] width 84 height 11
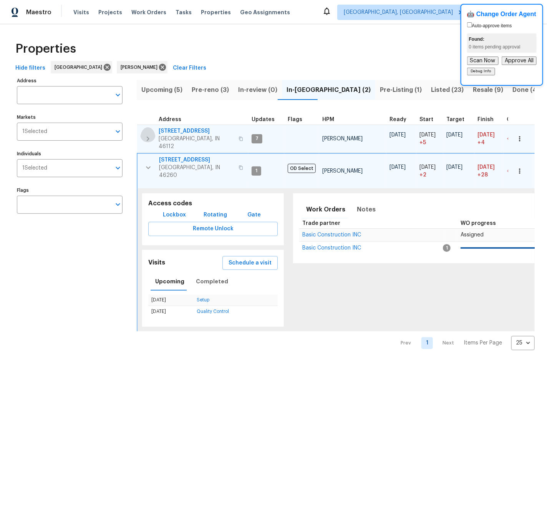
click at [147, 136] on icon "button" at bounding box center [148, 138] width 3 height 5
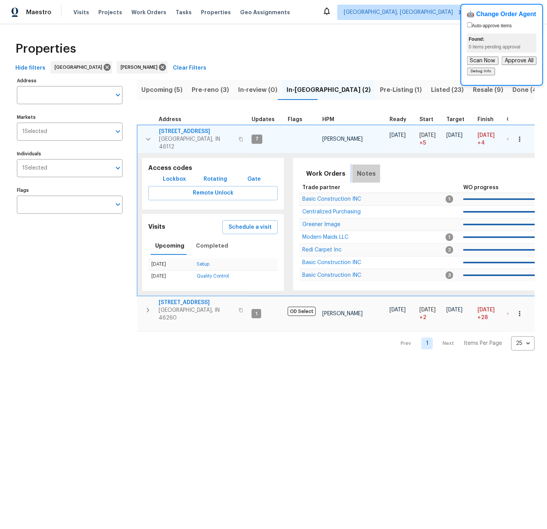
click at [361, 168] on span "Notes" at bounding box center [366, 173] width 19 height 11
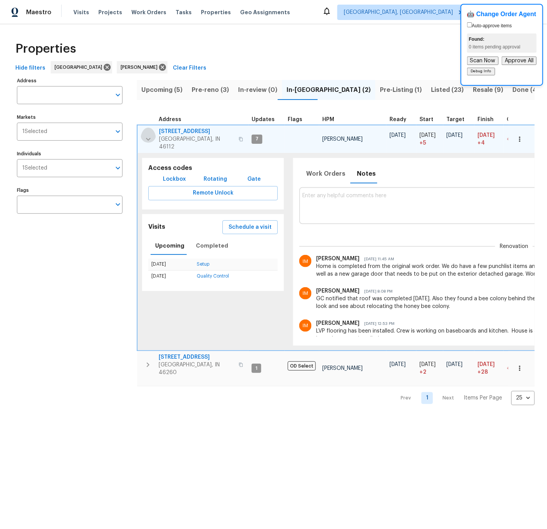
click at [146, 135] on icon "button" at bounding box center [148, 139] width 9 height 9
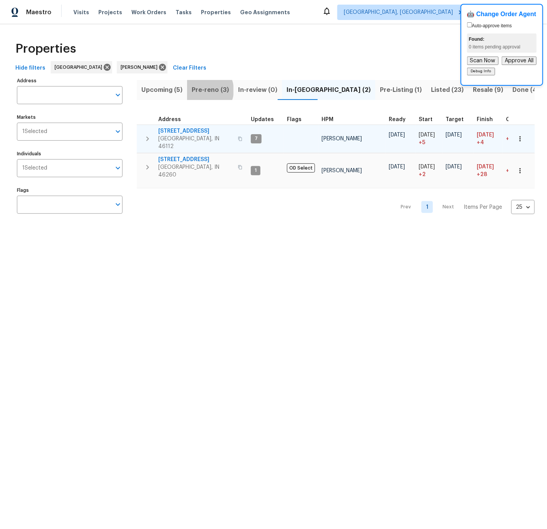
click at [204, 90] on span "Pre-reno (3)" at bounding box center [210, 90] width 37 height 11
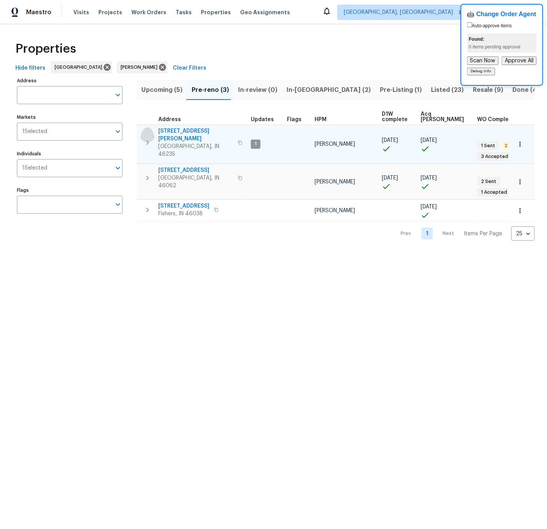
click at [146, 138] on icon "button" at bounding box center [147, 142] width 9 height 9
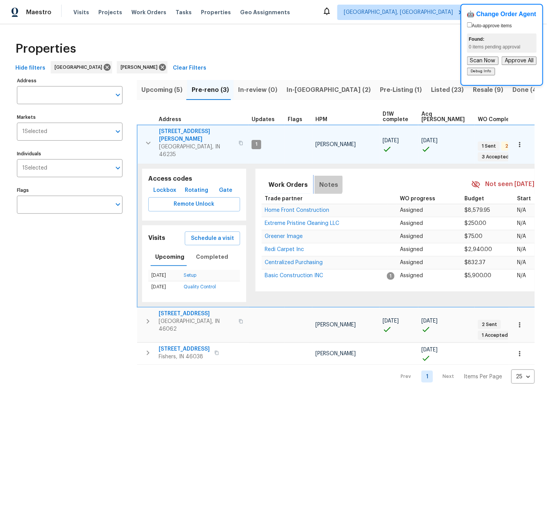
click at [319, 179] on span "Notes" at bounding box center [328, 184] width 19 height 11
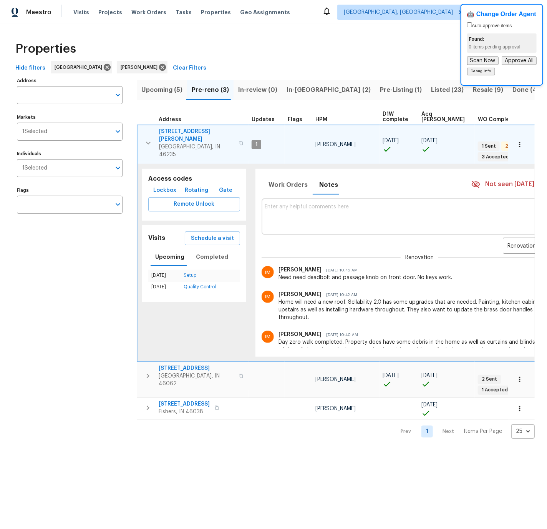
click at [148, 141] on icon "button" at bounding box center [148, 142] width 5 height 3
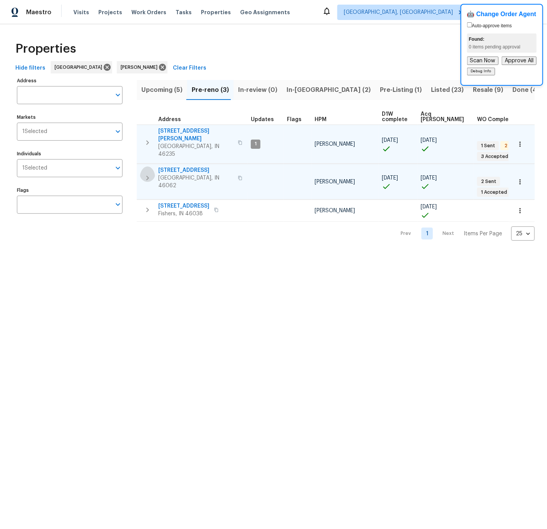
click at [148, 176] on icon "button" at bounding box center [147, 178] width 3 height 5
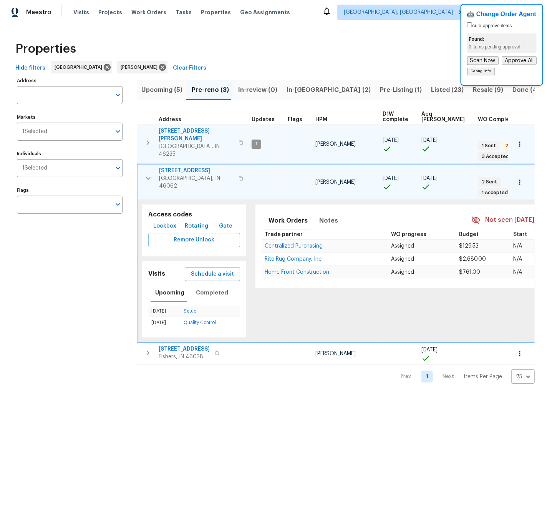
click at [148, 174] on icon "button" at bounding box center [148, 178] width 9 height 9
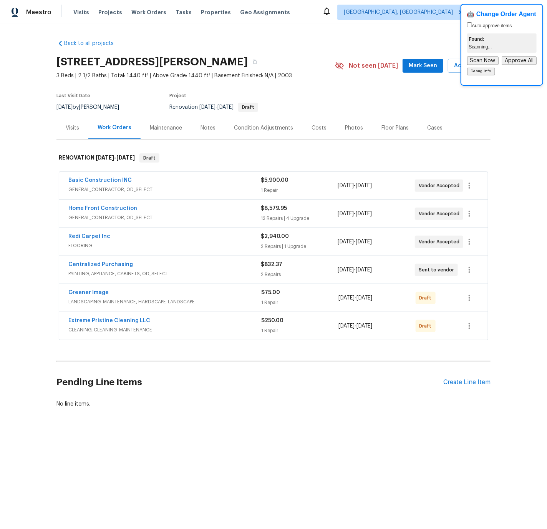
click at [316, 129] on div "Costs" at bounding box center [319, 128] width 15 height 8
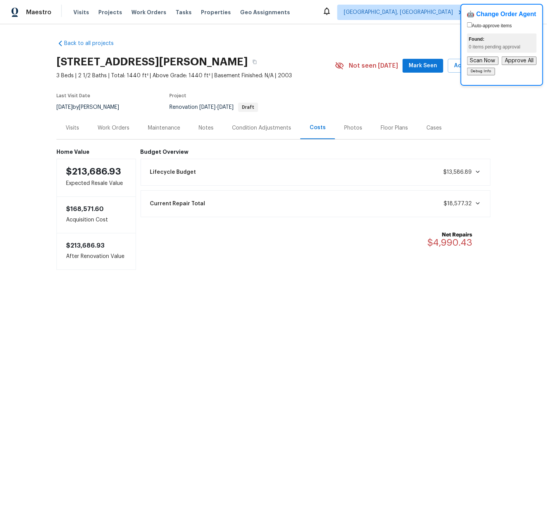
click at [125, 128] on div "Work Orders" at bounding box center [114, 128] width 32 height 8
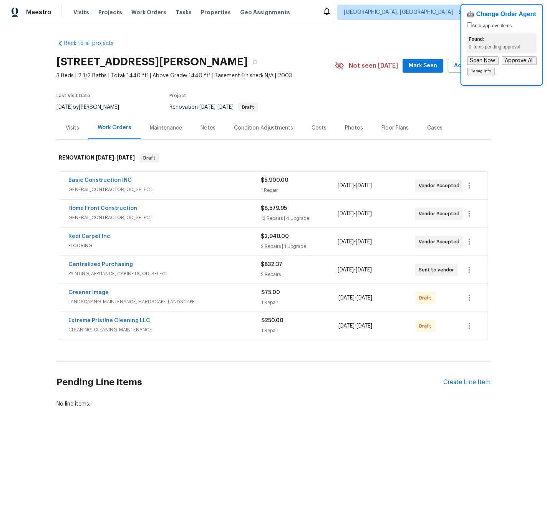
click at [160, 213] on div "Home Front Construction" at bounding box center [164, 208] width 193 height 9
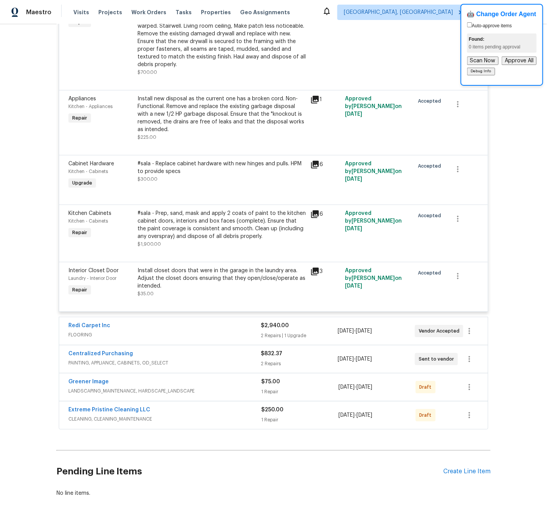
scroll to position [1057, 0]
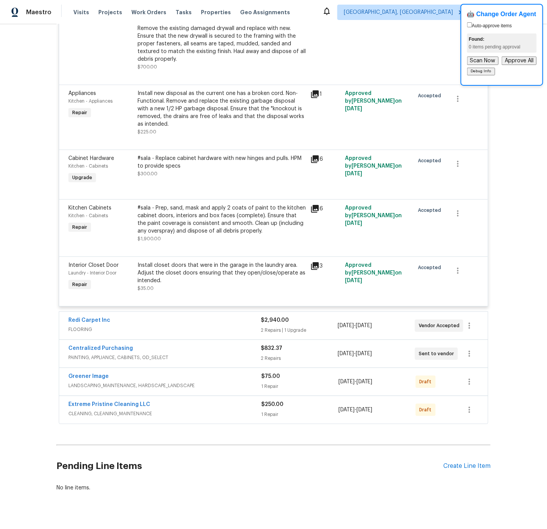
click at [138, 316] on div "Redi Carpet Inc" at bounding box center [164, 320] width 193 height 9
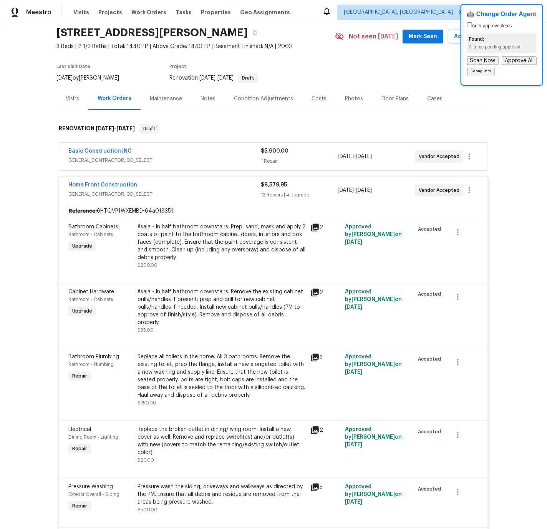
scroll to position [0, 0]
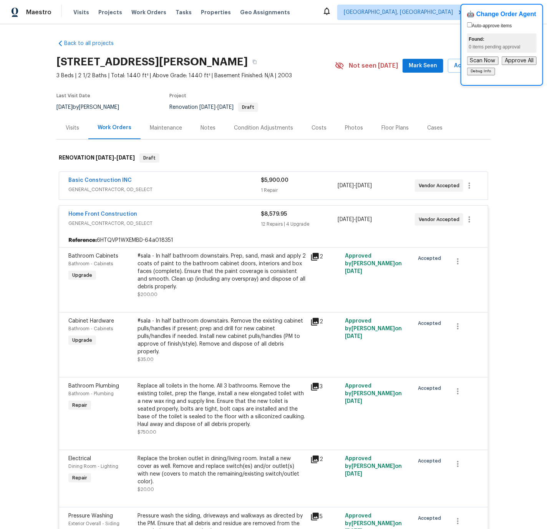
click at [75, 128] on div "Visits" at bounding box center [72, 128] width 13 height 8
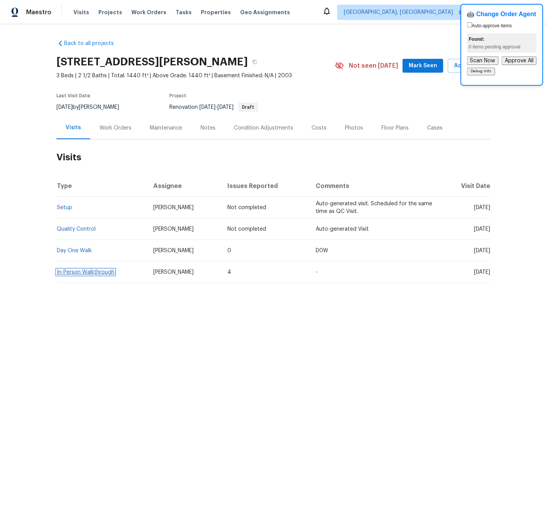
click at [103, 272] on link "In-Person Walkthrough" at bounding box center [86, 271] width 58 height 5
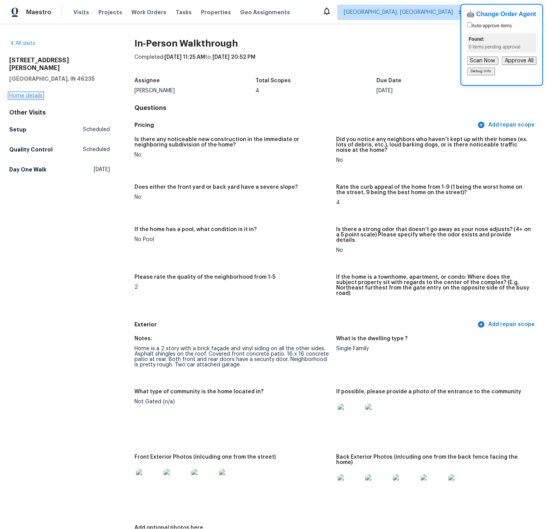
click at [34, 93] on link "Home details" at bounding box center [25, 95] width 33 height 5
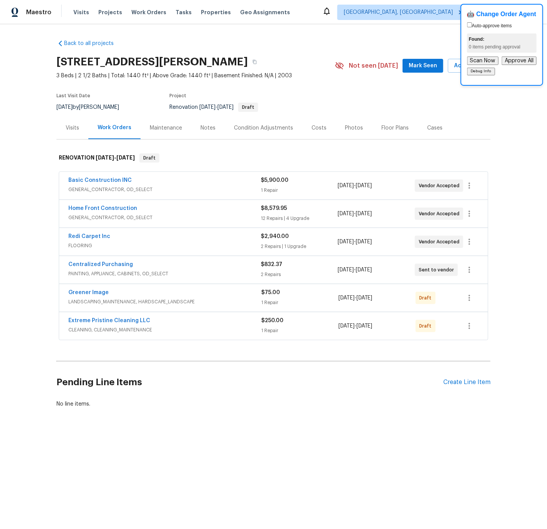
click at [168, 182] on div "Basic Construction INC" at bounding box center [164, 180] width 193 height 9
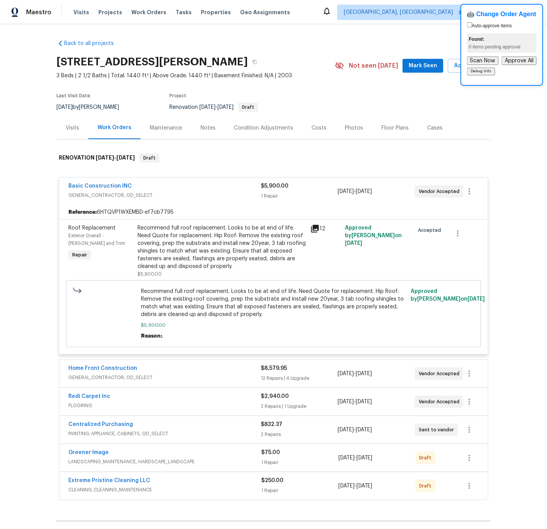
click at [159, 187] on div "Basic Construction INC" at bounding box center [164, 186] width 193 height 9
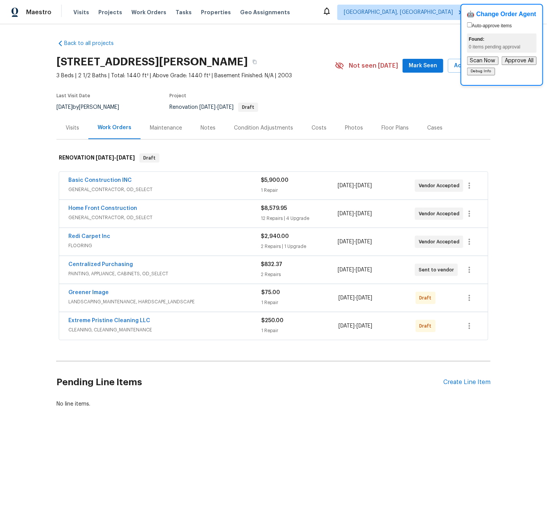
click at [164, 210] on div "Home Front Construction" at bounding box center [164, 208] width 193 height 9
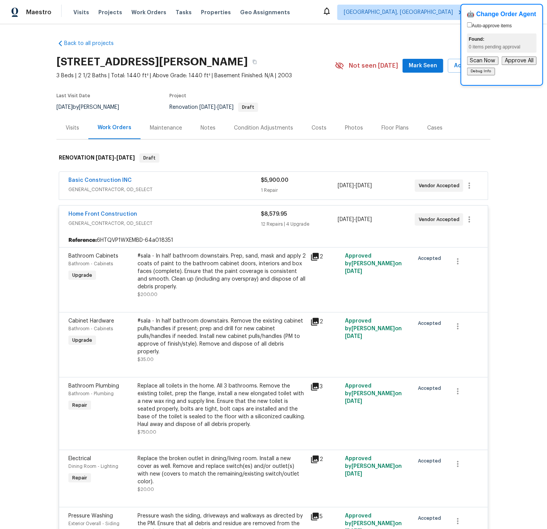
click at [251, 128] on div "Condition Adjustments" at bounding box center [263, 128] width 59 height 8
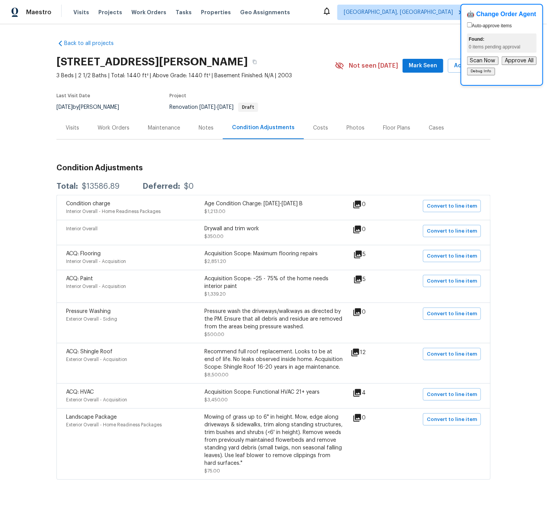
click at [206, 128] on div "Notes" at bounding box center [206, 128] width 15 height 8
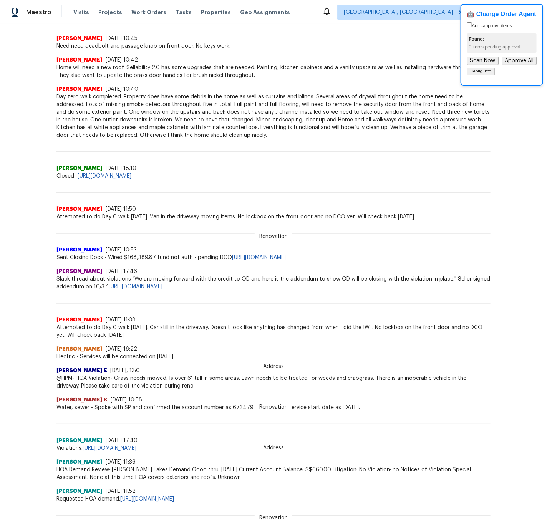
scroll to position [216, 0]
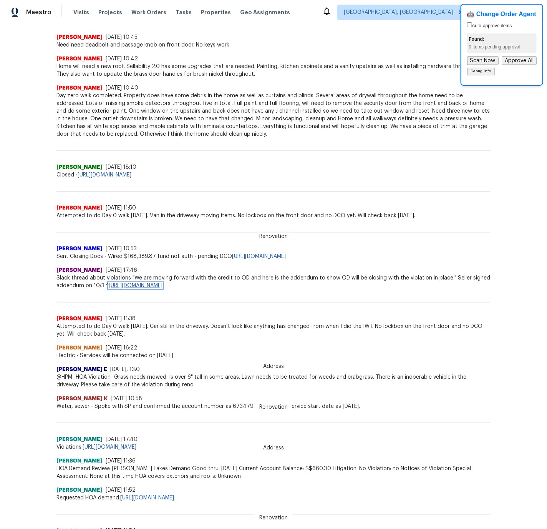
click at [163, 285] on link "[URL][DOMAIN_NAME]" at bounding box center [136, 285] width 54 height 5
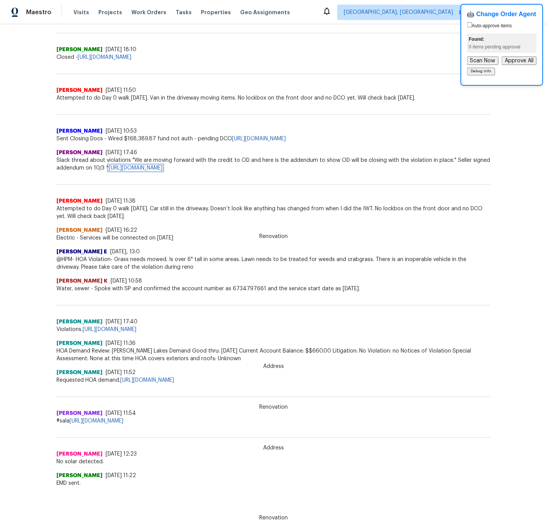
scroll to position [337, 0]
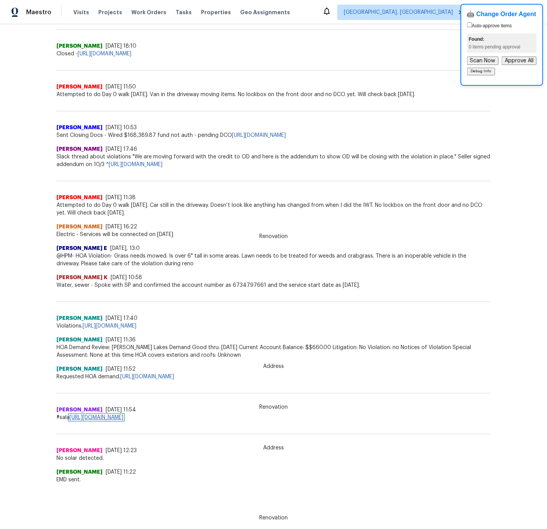
click at [123, 415] on link "[URL][DOMAIN_NAME]" at bounding box center [97, 417] width 54 height 5
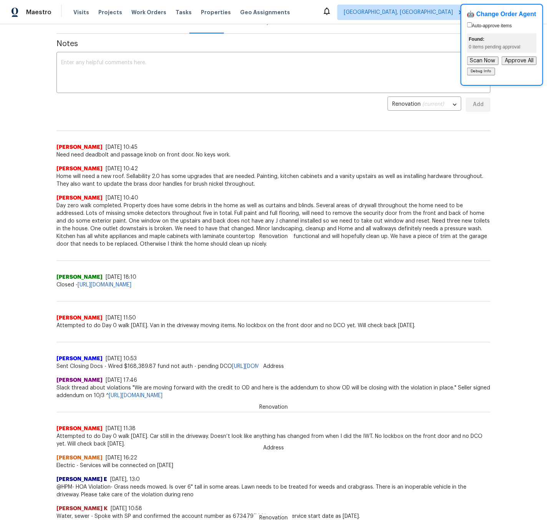
scroll to position [0, 0]
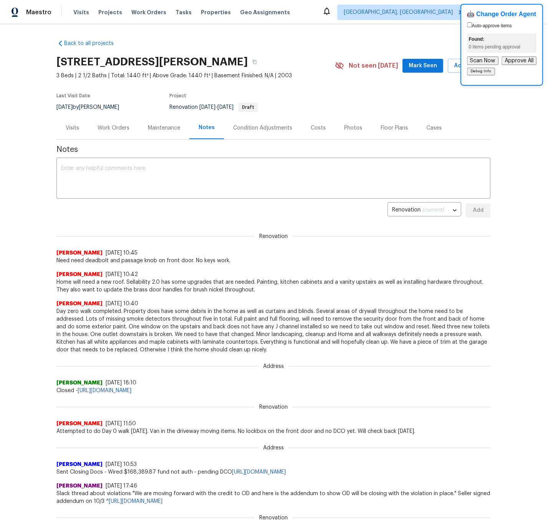
click at [109, 128] on div "Work Orders" at bounding box center [114, 128] width 32 height 8
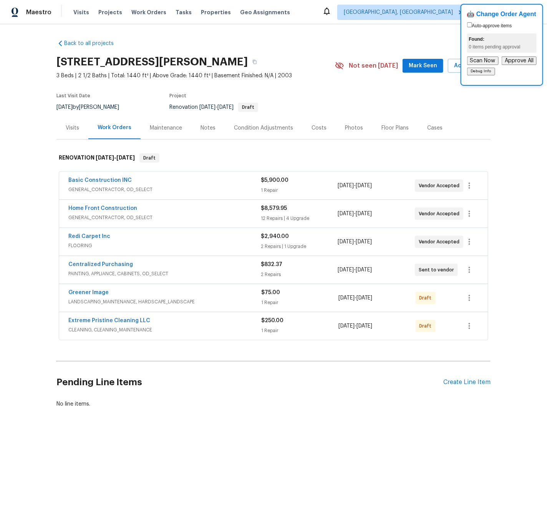
click at [170, 212] on div "Home Front Construction" at bounding box center [164, 208] width 193 height 9
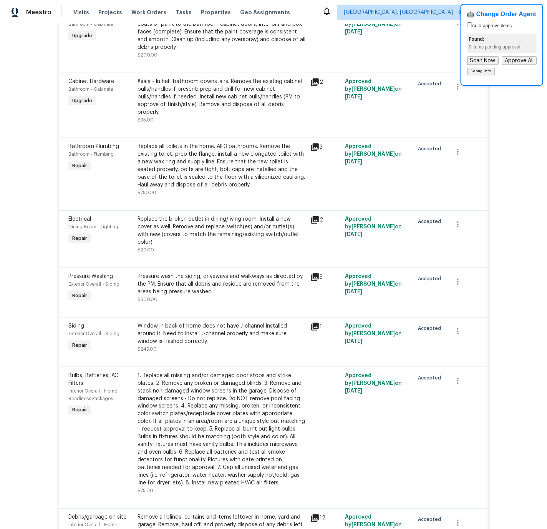
scroll to position [260, 0]
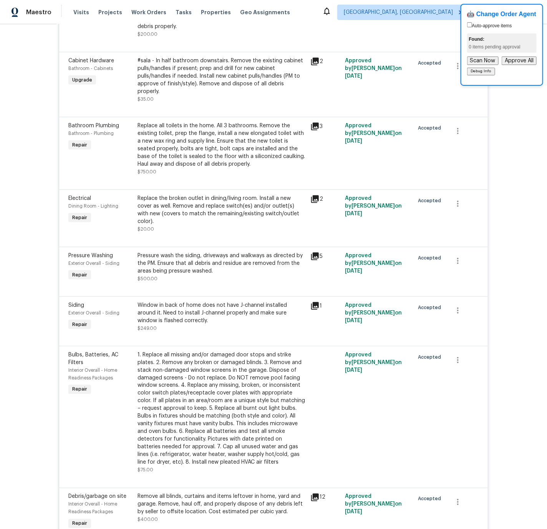
click at [315, 123] on icon at bounding box center [315, 127] width 8 height 8
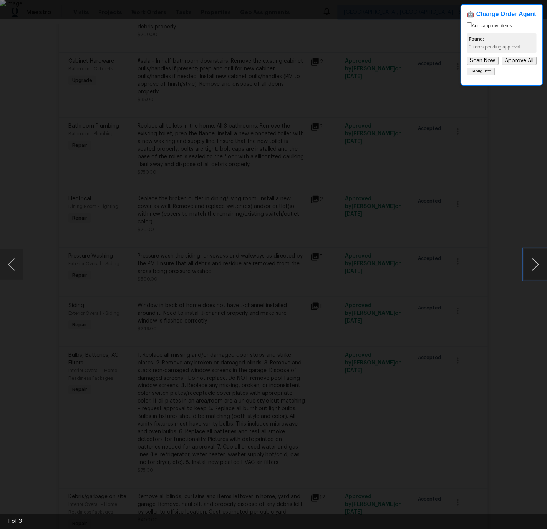
click at [537, 266] on button "Next image" at bounding box center [535, 264] width 23 height 31
click at [397, 51] on div "Lightbox" at bounding box center [273, 264] width 547 height 529
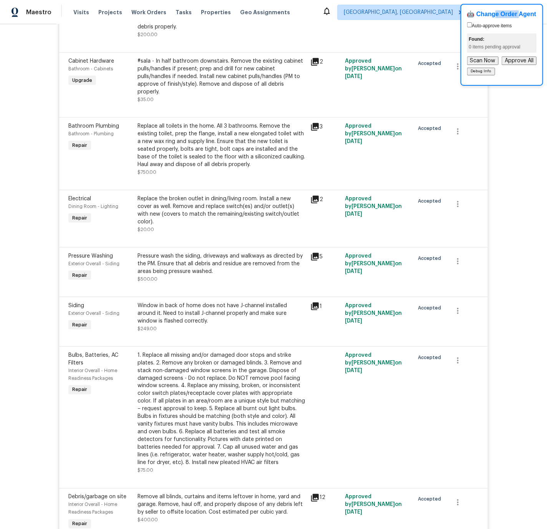
drag, startPoint x: 520, startPoint y: 14, endPoint x: 495, endPoint y: 12, distance: 25.4
click at [495, 15] on h4 "🤖 Change Order Agent" at bounding box center [502, 14] width 70 height 8
click at [491, 8] on div "🤖 Change Order Agent Auto-approve items Found: 0 items pending approval Scan No…" at bounding box center [502, 45] width 83 height 82
drag, startPoint x: 489, startPoint y: 6, endPoint x: 495, endPoint y: 7, distance: 5.4
click at [495, 7] on div "🤖 Change Order Agent Auto-approve items Found: 0 items pending approval Scan No…" at bounding box center [502, 45] width 83 height 82
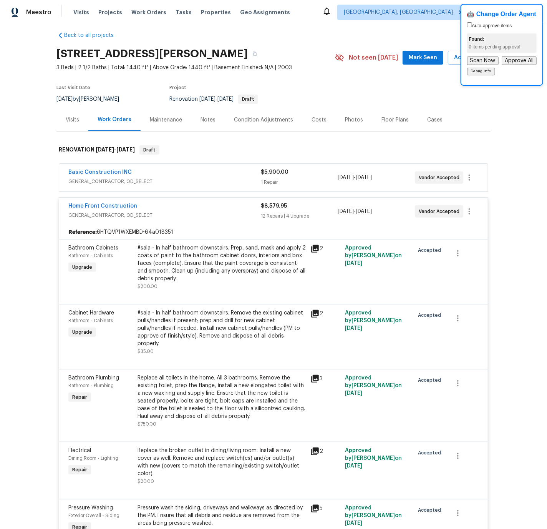
scroll to position [0, 0]
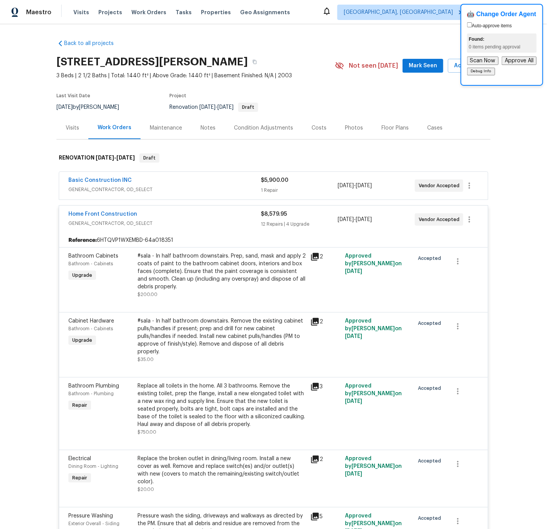
click at [174, 211] on div "Home Front Construction" at bounding box center [164, 214] width 193 height 9
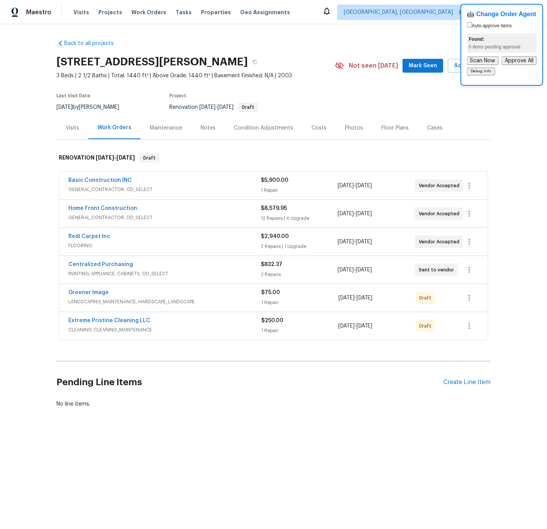
click at [189, 264] on div "Centralized Purchasing" at bounding box center [164, 265] width 193 height 9
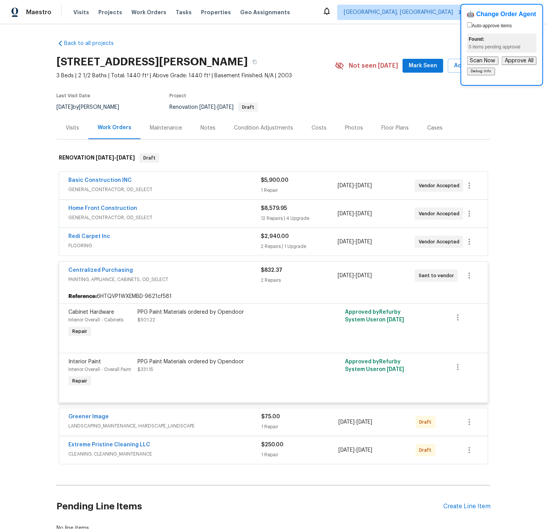
click at [185, 270] on div "Centralized Purchasing" at bounding box center [164, 270] width 193 height 9
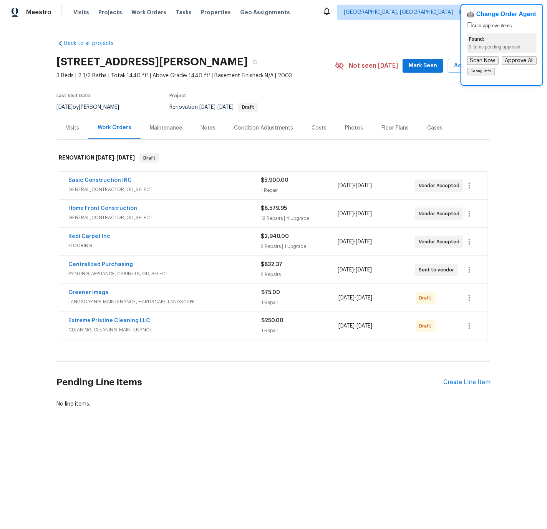
click at [184, 270] on span "PAINTING, APPLIANCE, CABINETS, OD_SELECT" at bounding box center [164, 274] width 193 height 8
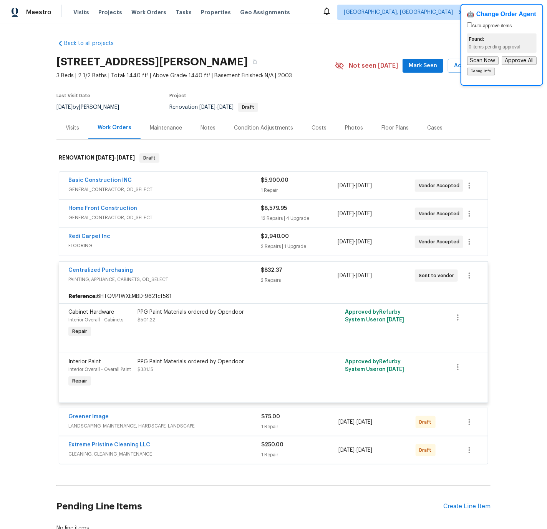
click at [184, 270] on div "Centralized Purchasing" at bounding box center [164, 270] width 193 height 9
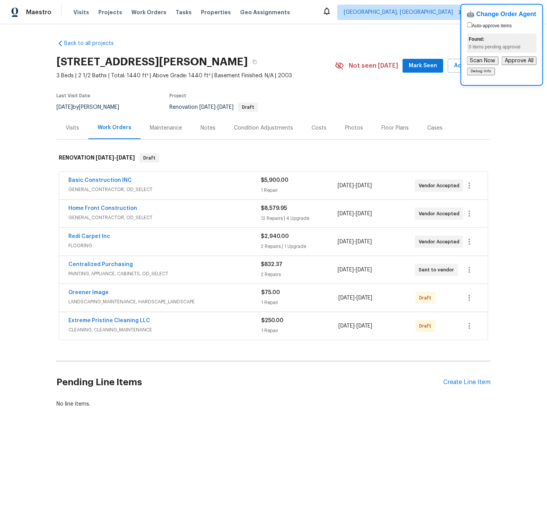
click at [318, 128] on div "Costs" at bounding box center [319, 128] width 15 height 8
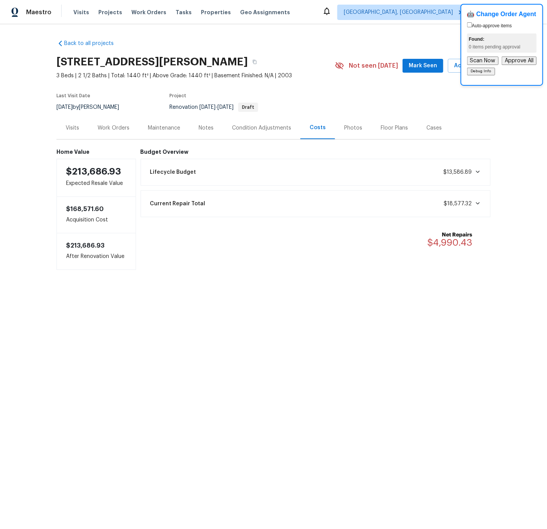
click at [479, 204] on icon at bounding box center [478, 203] width 6 height 6
